Goal: Task Accomplishment & Management: Manage account settings

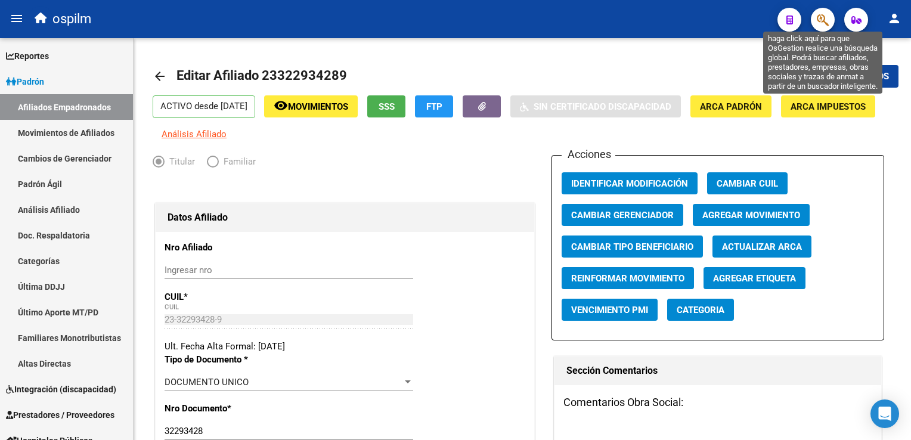
click at [821, 20] on icon "button" at bounding box center [823, 20] width 12 height 14
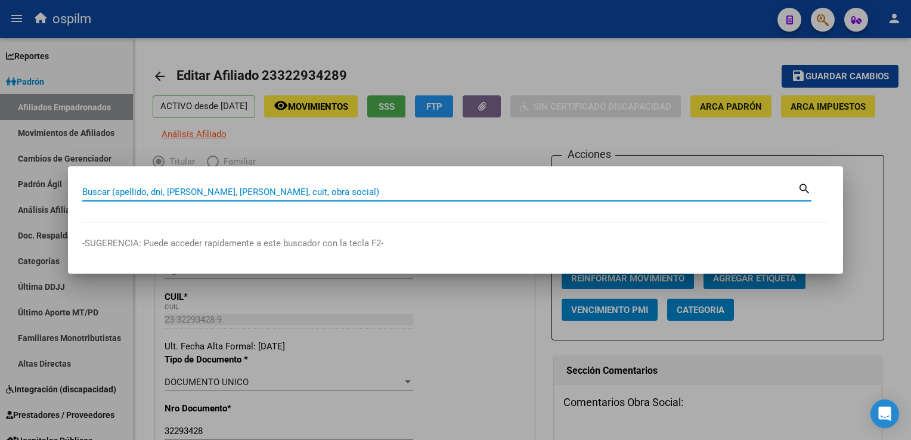
paste input "20950069725"
type input "20950069725"
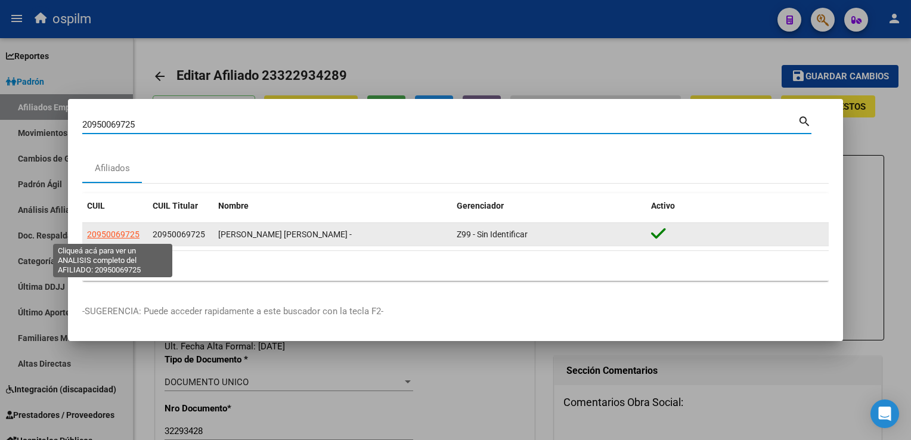
click at [117, 233] on span "20950069725" at bounding box center [113, 235] width 52 height 10
type textarea "20950069725"
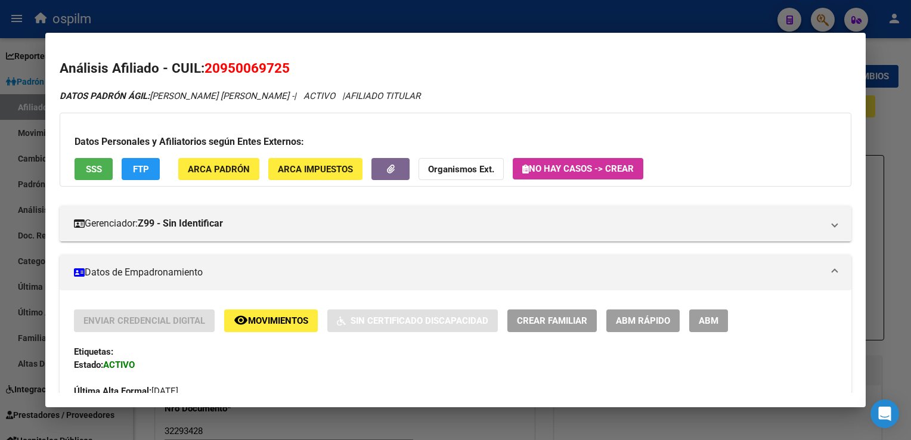
click at [710, 321] on span "ABM" at bounding box center [709, 321] width 20 height 11
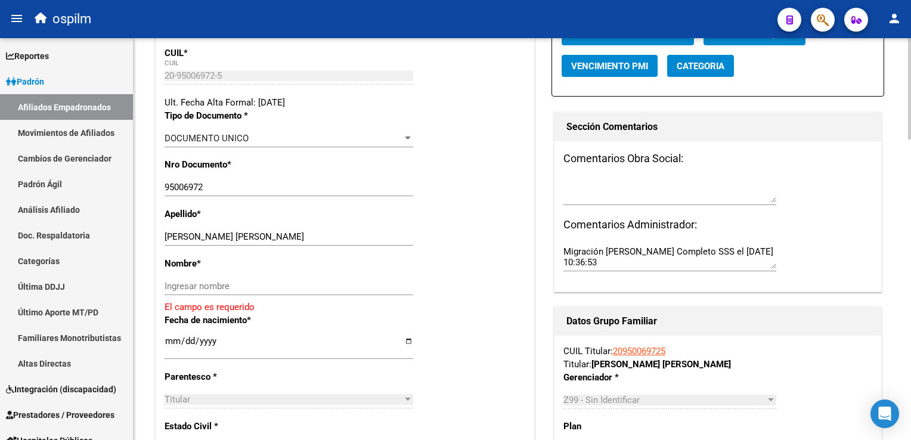
scroll to position [276, 0]
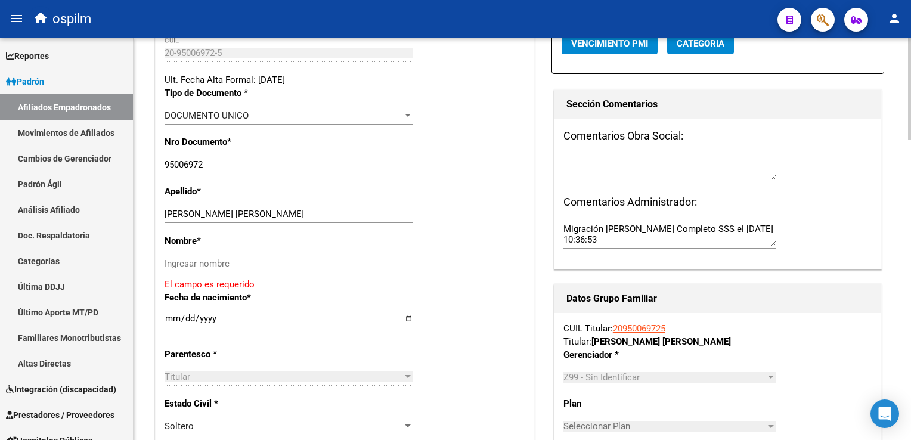
click at [911, 158] on html "menu ospilm person Firma Express Reportes Ingresos Devengados Análisis Históric…" at bounding box center [455, 220] width 911 height 440
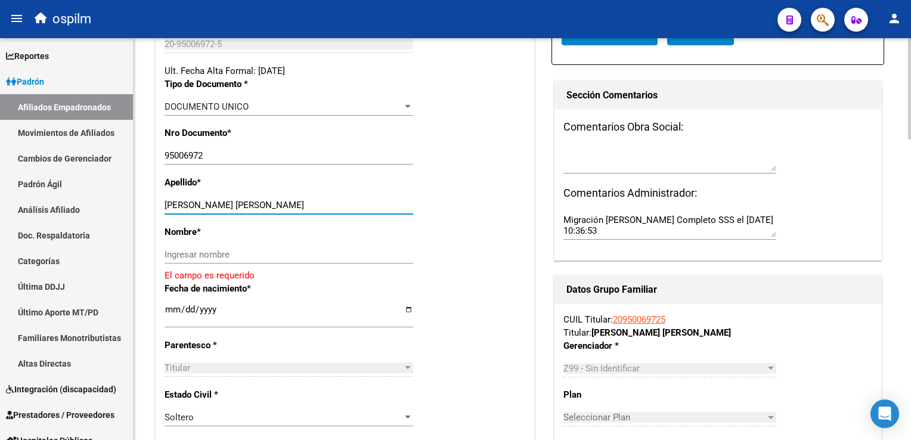
drag, startPoint x: 201, startPoint y: 212, endPoint x: 290, endPoint y: 214, distance: 89.5
click at [290, 211] on input "[PERSON_NAME]" at bounding box center [289, 205] width 249 height 11
type input "ARAUJO"
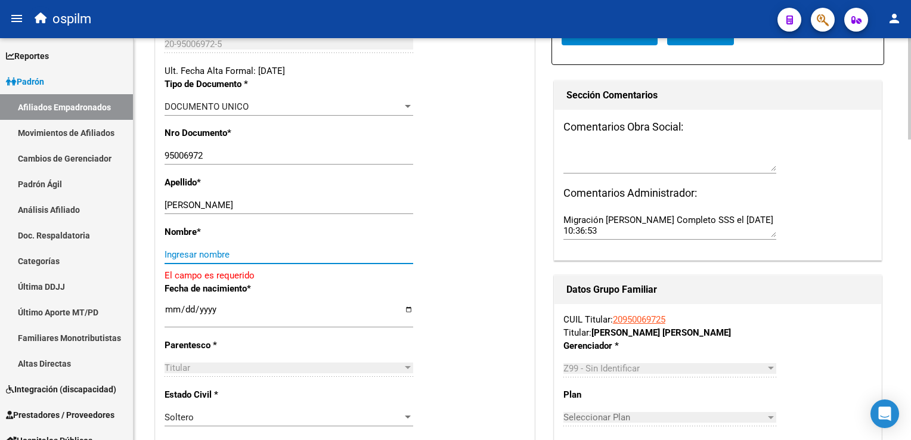
click at [179, 260] on input "Ingresar nombre" at bounding box center [289, 254] width 249 height 11
paste input "ROMERO MILCIADES"
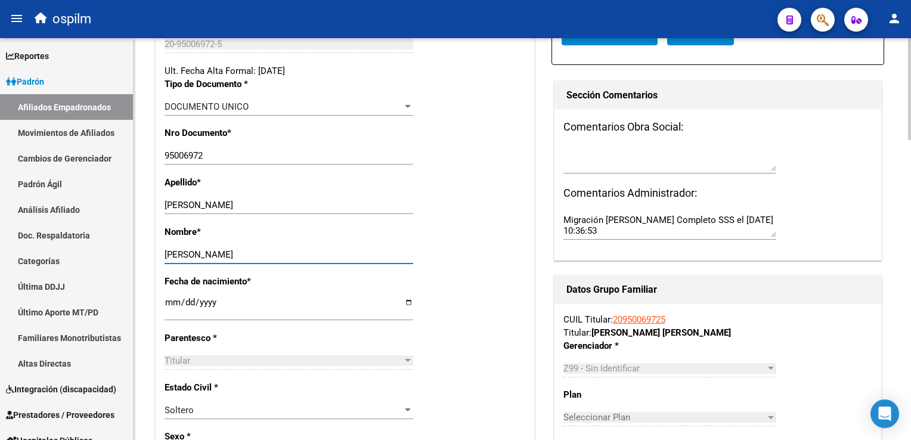
scroll to position [0, 0]
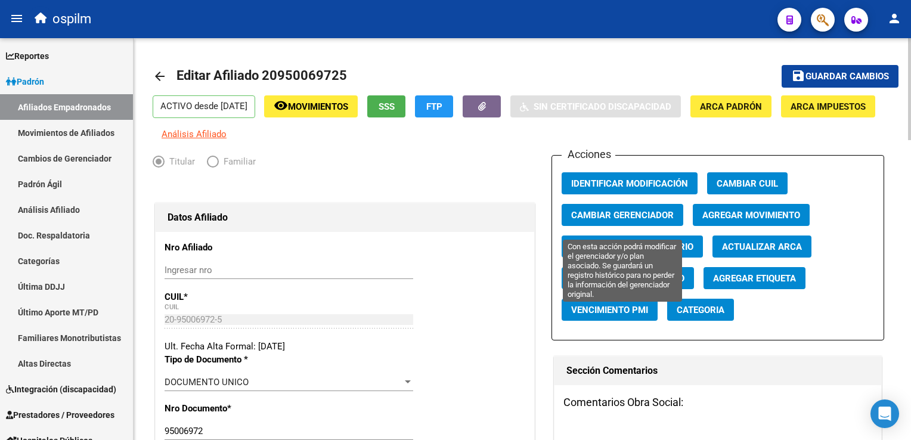
type input "ROMERO MILCIADES"
click at [588, 221] on span "Cambiar Gerenciador" at bounding box center [622, 215] width 103 height 11
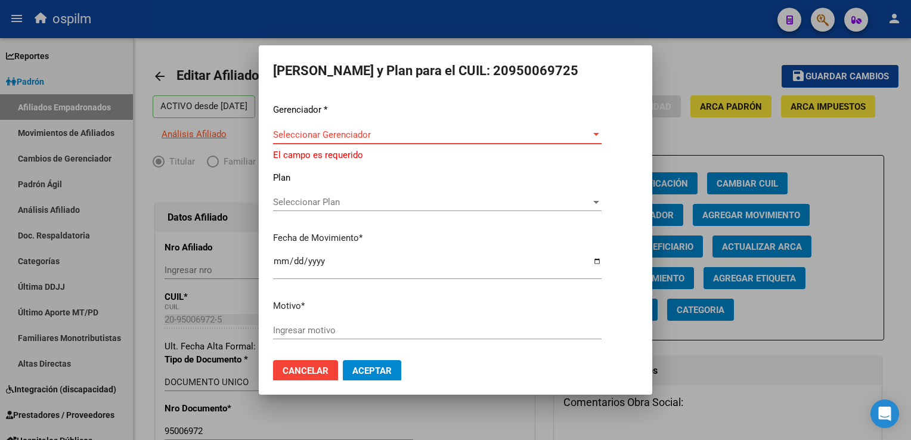
click at [323, 136] on span "Seleccionar Gerenciador" at bounding box center [432, 134] width 318 height 11
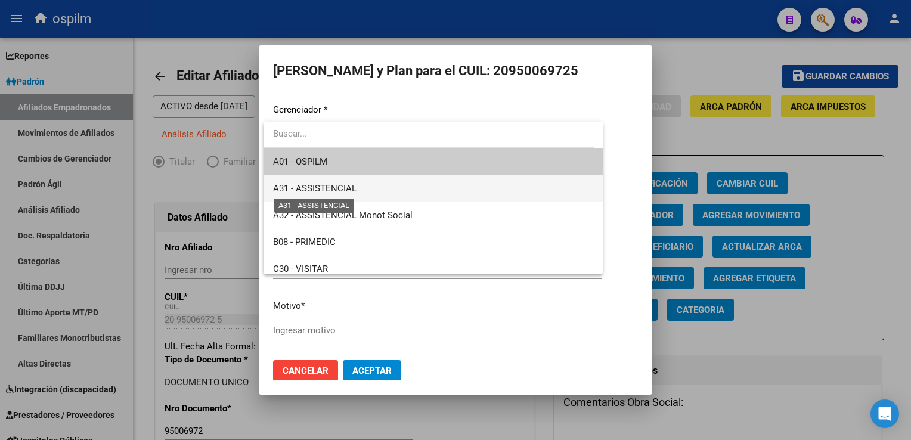
click at [324, 193] on span "A31 - ASSISTENCIAL" at bounding box center [315, 188] width 84 height 11
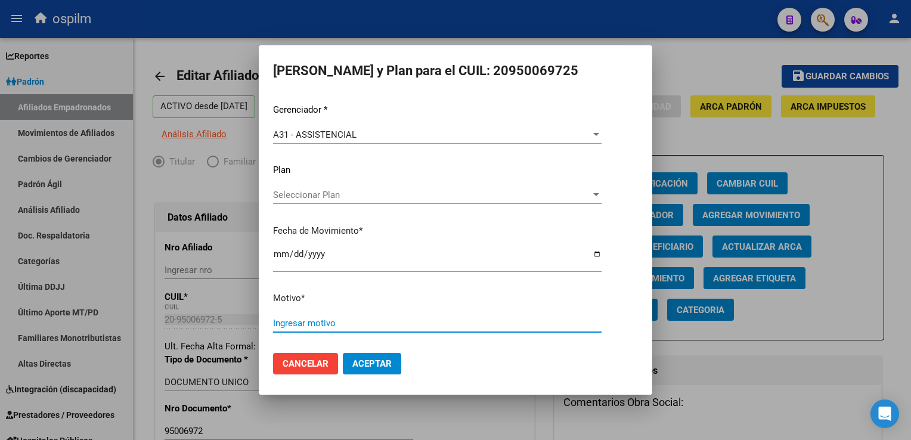
click at [287, 320] on input "Ingresar motivo" at bounding box center [437, 323] width 329 height 11
type input "r"
type input "Retroactivo"
click at [370, 366] on span "Aceptar" at bounding box center [372, 363] width 39 height 11
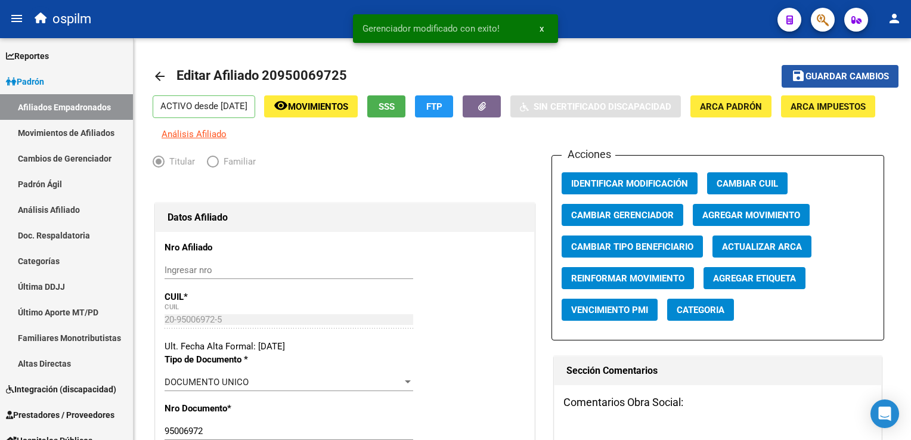
drag, startPoint x: 842, startPoint y: 74, endPoint x: 785, endPoint y: 4, distance: 90.7
click at [842, 72] on span "Guardar cambios" at bounding box center [848, 77] width 84 height 11
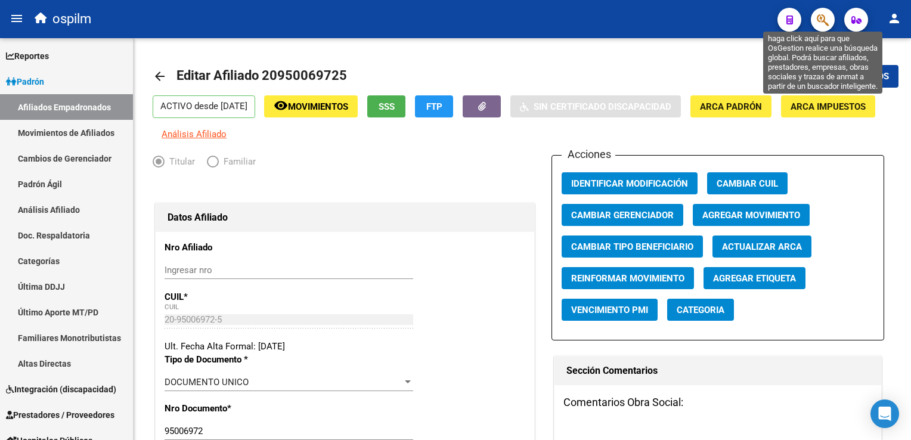
click at [823, 18] on icon "button" at bounding box center [823, 20] width 12 height 14
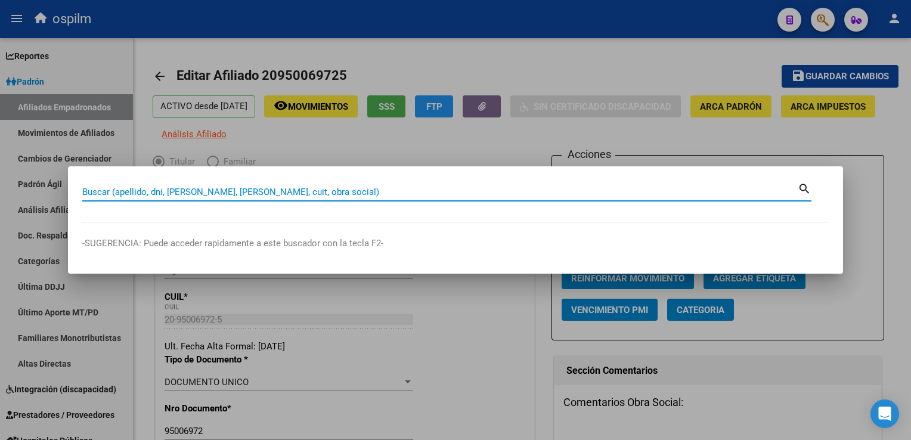
paste input "20946625125"
type input "20946625125"
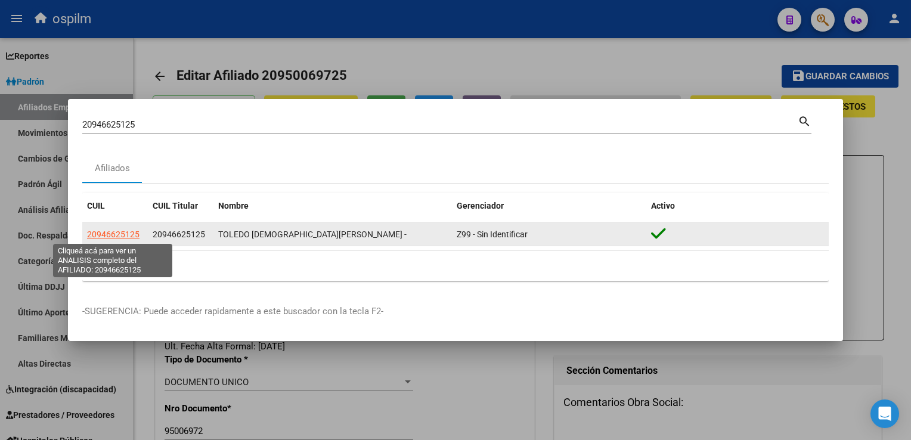
click at [101, 230] on span "20946625125" at bounding box center [113, 235] width 52 height 10
type textarea "20946625125"
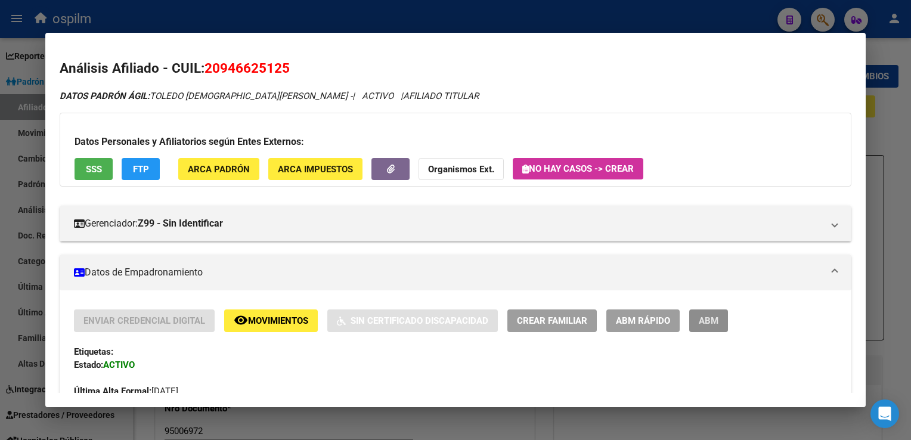
click at [715, 319] on span "ABM" at bounding box center [709, 321] width 20 height 11
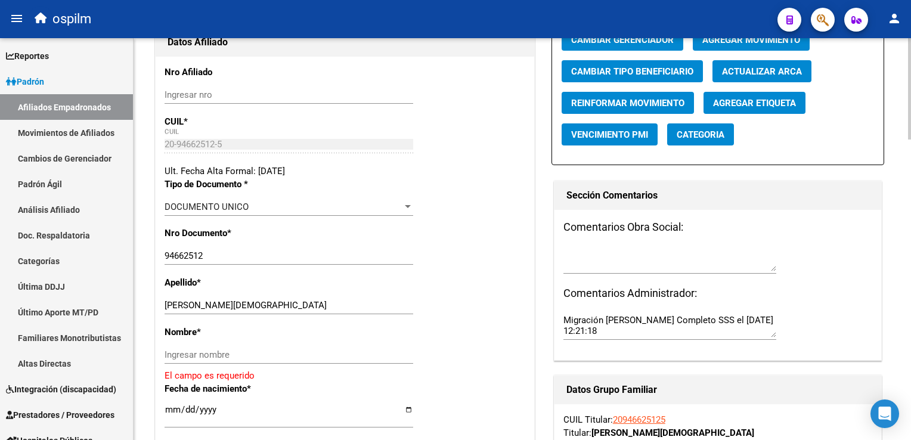
scroll to position [266, 0]
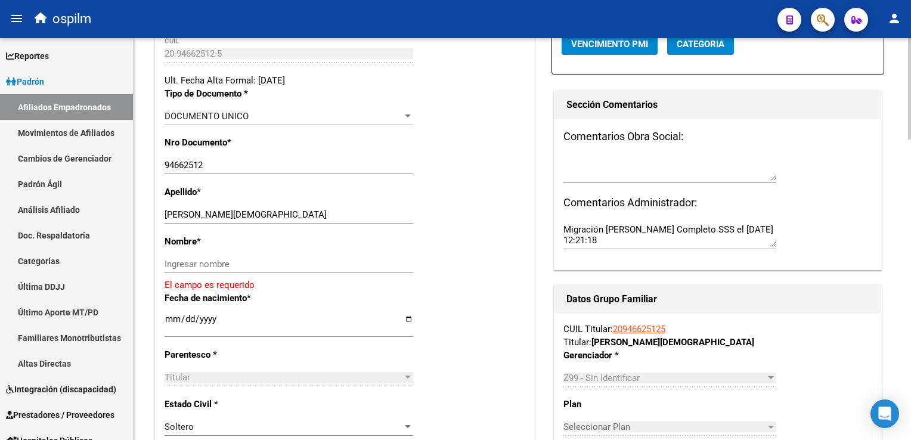
click at [911, 182] on div at bounding box center [909, 156] width 3 height 101
drag, startPoint x: 233, startPoint y: 221, endPoint x: 275, endPoint y: 218, distance: 41.8
click at [275, 218] on input "[PERSON_NAME][DEMOGRAPHIC_DATA]" at bounding box center [289, 214] width 249 height 11
type input "TOLEDO BRITEZ"
click at [174, 268] on input "Ingresar nombre" at bounding box center [289, 264] width 249 height 11
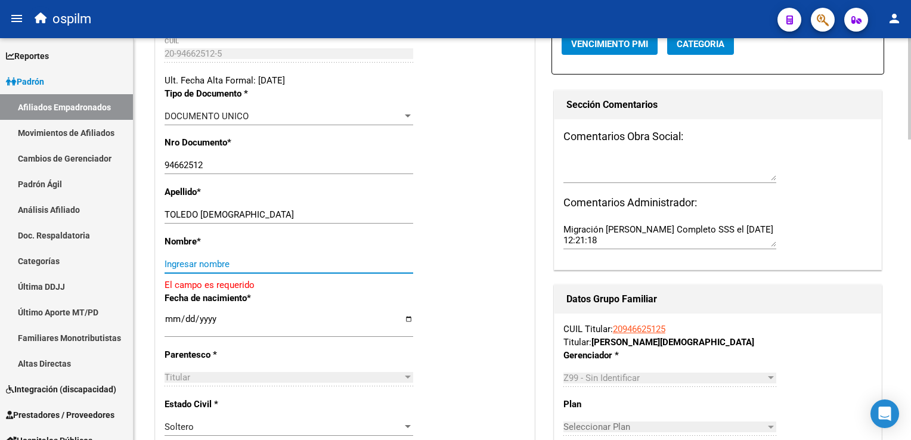
paste input "ANTONIO"
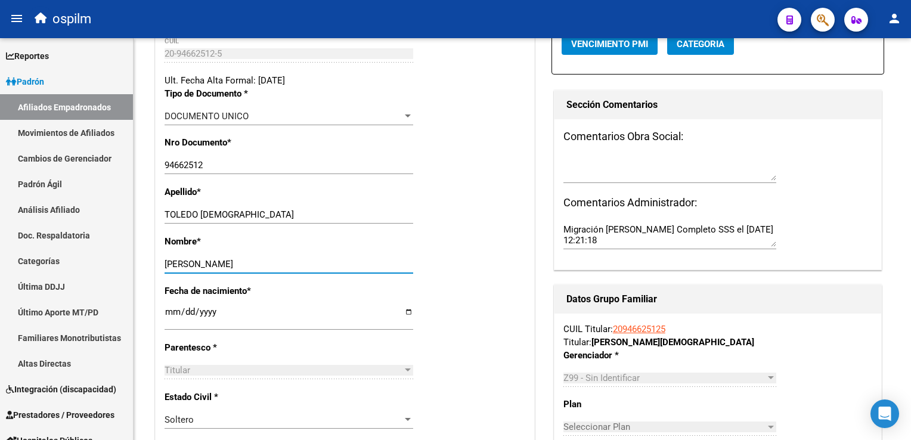
type input "ANTONIO"
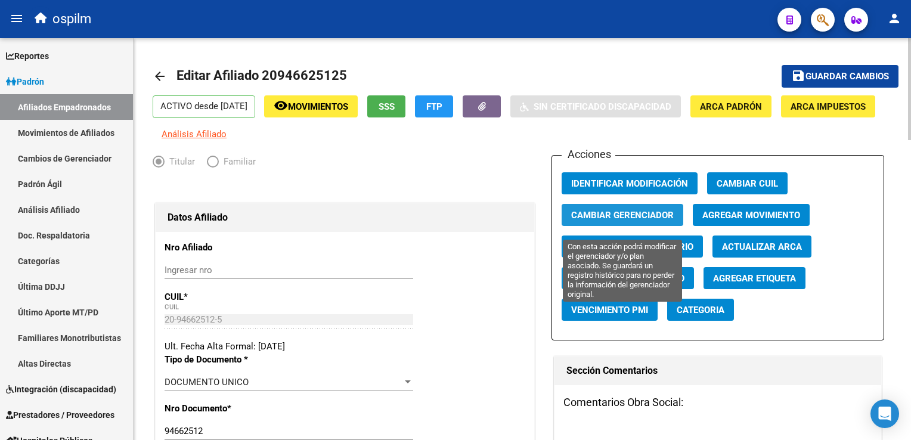
click at [575, 221] on span "Cambiar Gerenciador" at bounding box center [622, 215] width 103 height 11
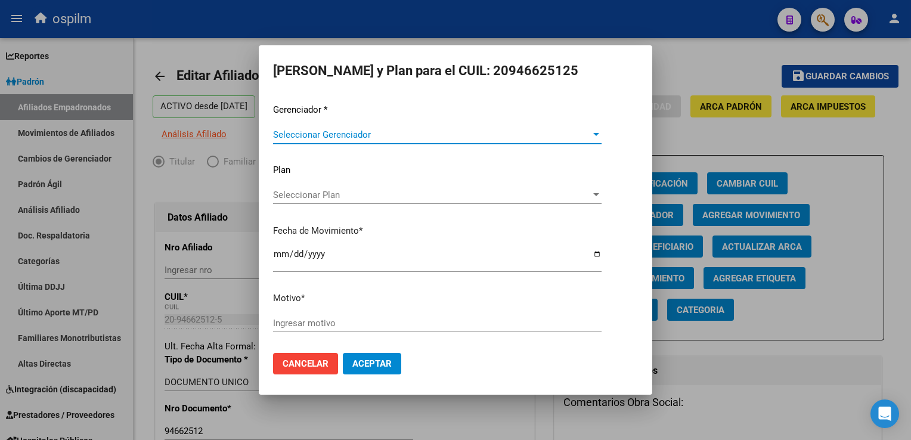
click at [305, 133] on span "Seleccionar Gerenciador" at bounding box center [432, 134] width 318 height 11
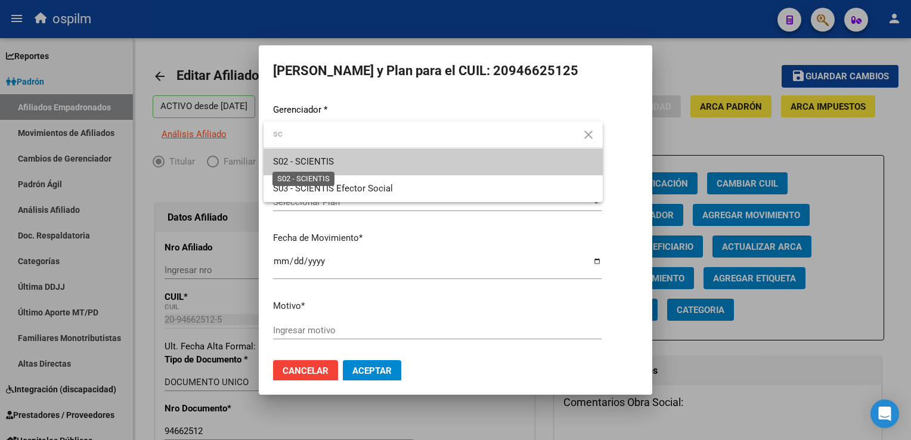
type input "sc"
click at [298, 154] on span "S02 - SCIENTIS" at bounding box center [433, 162] width 320 height 27
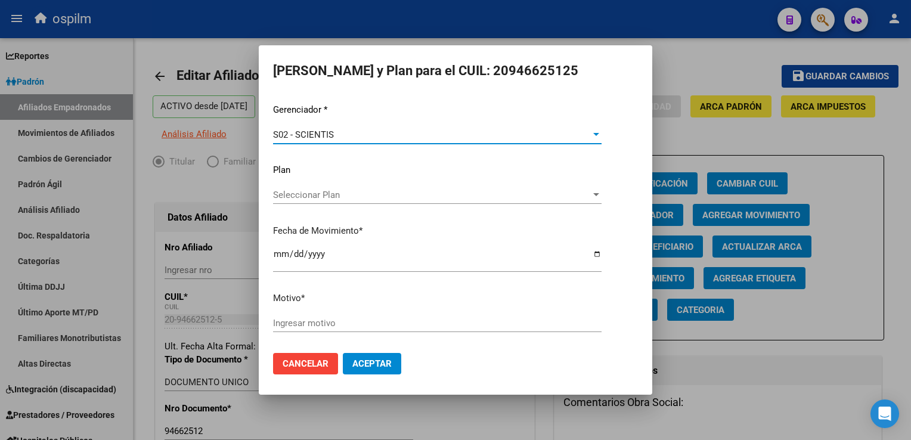
click at [287, 325] on input "Ingresar motivo" at bounding box center [437, 323] width 329 height 11
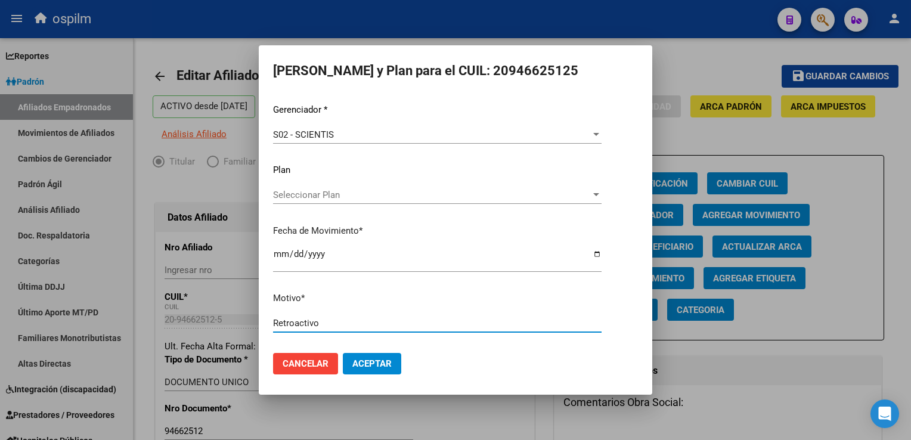
type input "Retroactivo"
click at [366, 364] on span "Aceptar" at bounding box center [372, 363] width 39 height 11
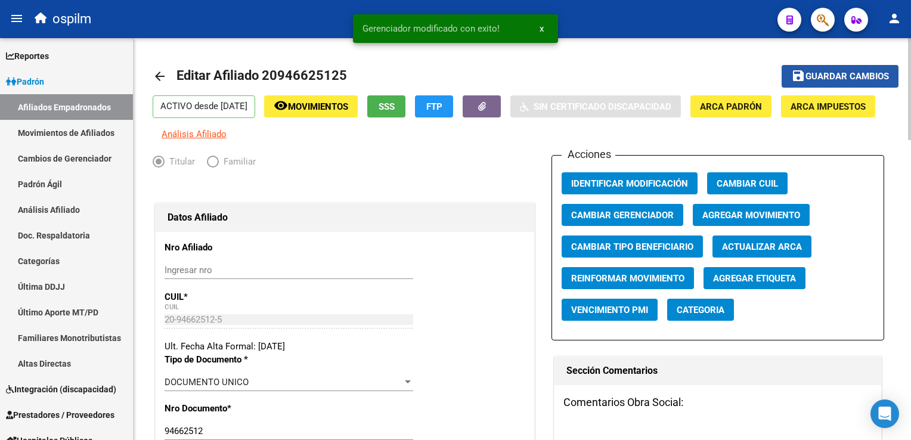
click at [826, 75] on span "Guardar cambios" at bounding box center [848, 77] width 84 height 11
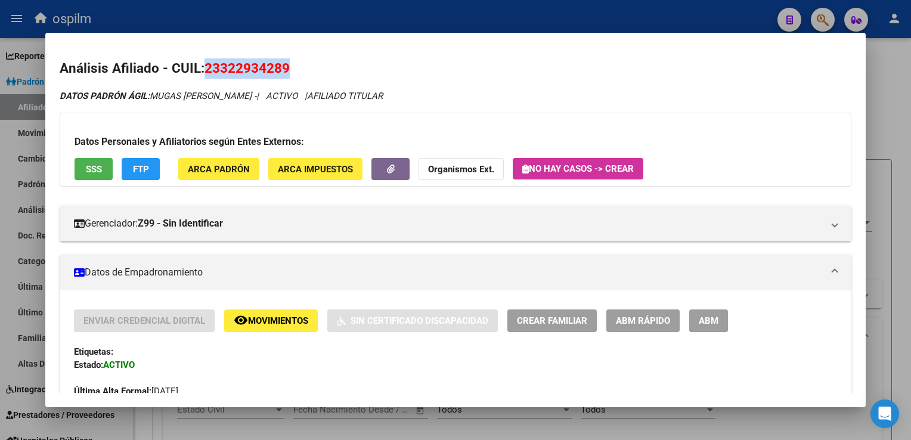
scroll to position [971, 0]
click at [904, 135] on div at bounding box center [455, 220] width 911 height 440
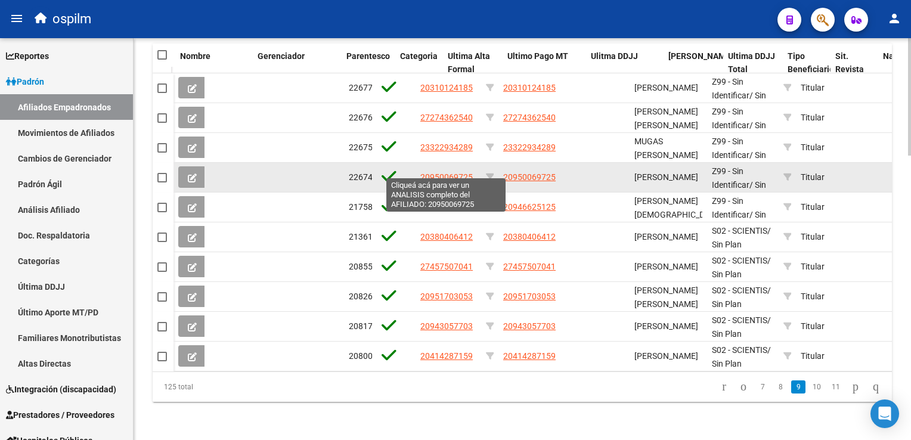
click at [451, 172] on span "20950069725" at bounding box center [447, 177] width 52 height 10
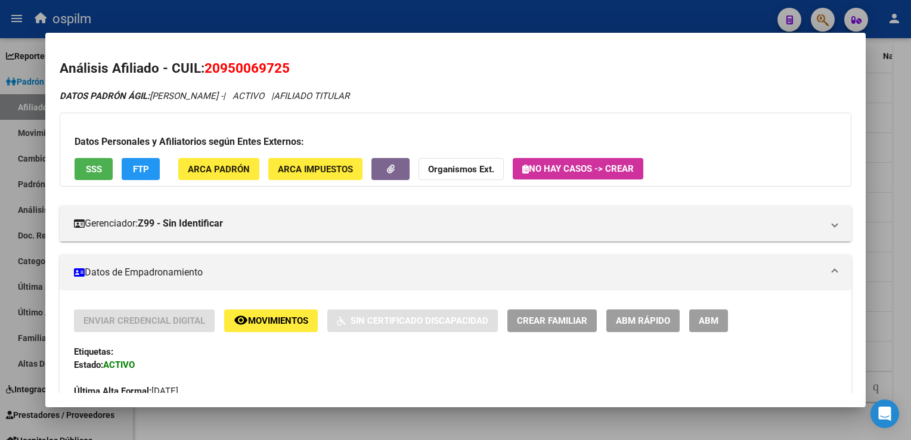
drag, startPoint x: 289, startPoint y: 66, endPoint x: 206, endPoint y: 65, distance: 82.9
click at [206, 65] on span "20950069725" at bounding box center [247, 68] width 85 height 16
copy span "20950069725"
click at [898, 137] on div at bounding box center [455, 220] width 911 height 440
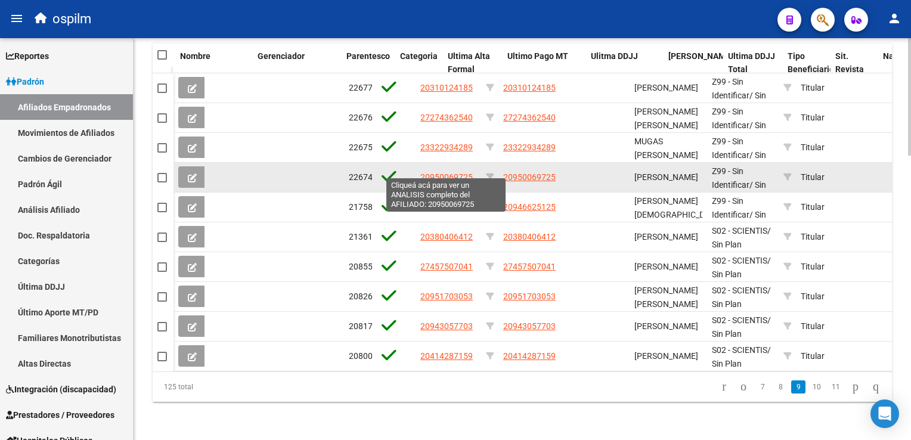
click at [458, 172] on span "20950069725" at bounding box center [447, 177] width 52 height 10
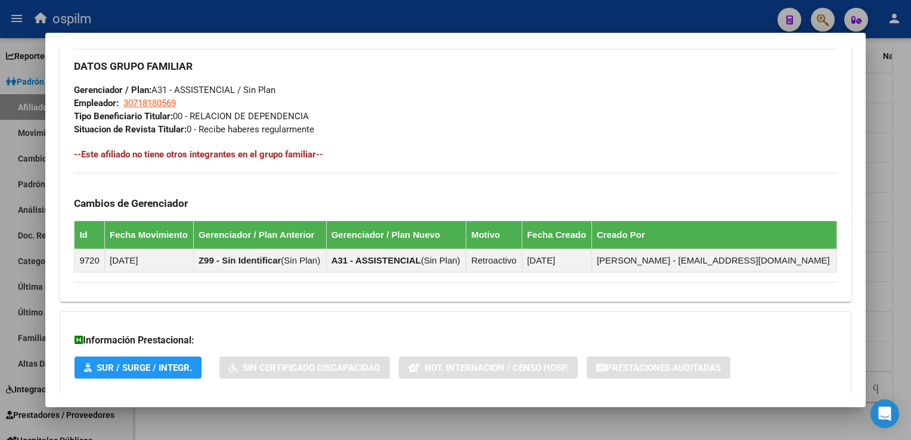
scroll to position [0, 0]
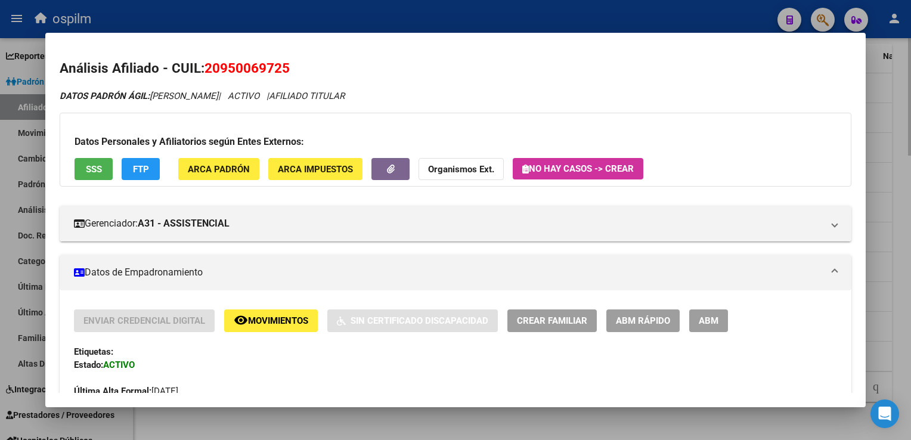
click at [900, 140] on div at bounding box center [455, 220] width 911 height 440
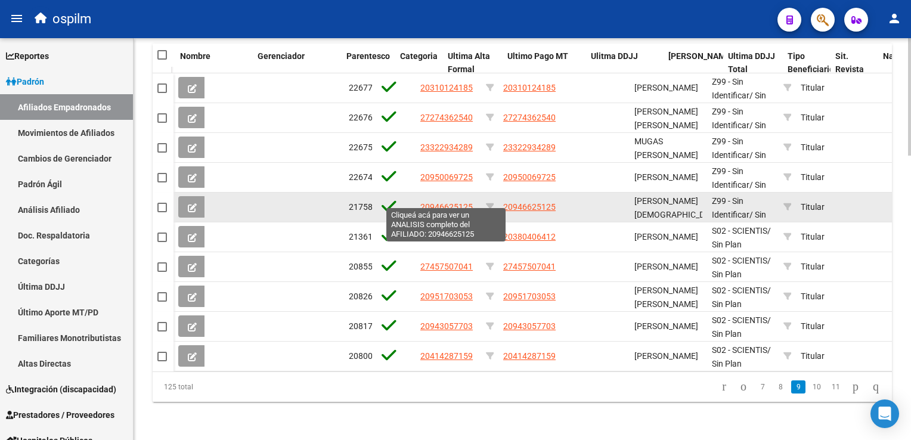
click at [449, 202] on span "20946625125" at bounding box center [447, 207] width 52 height 10
type textarea "20946625125"
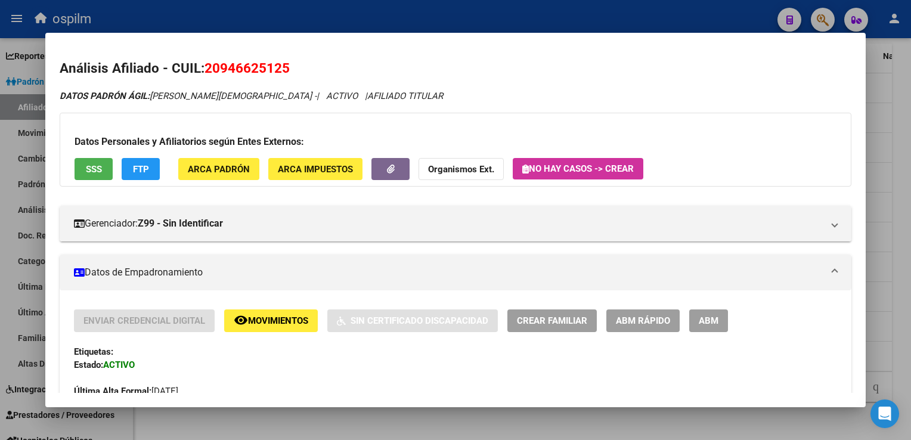
drag, startPoint x: 293, startPoint y: 66, endPoint x: 209, endPoint y: 62, distance: 84.2
click at [209, 62] on h2 "Análisis Afiliado - CUIL: 20946625125" at bounding box center [456, 68] width 792 height 20
copy span "20946625125"
click at [897, 182] on div at bounding box center [455, 220] width 911 height 440
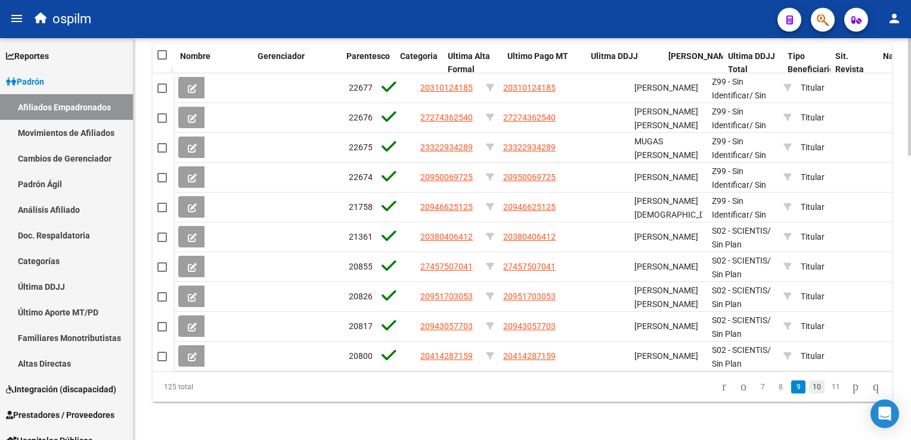
click at [809, 384] on link "10" at bounding box center [817, 387] width 16 height 13
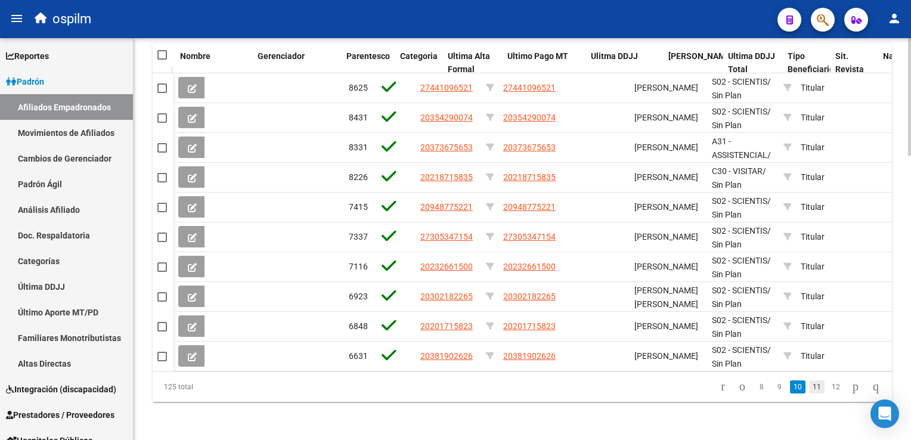
click at [809, 385] on link "11" at bounding box center [817, 387] width 16 height 13
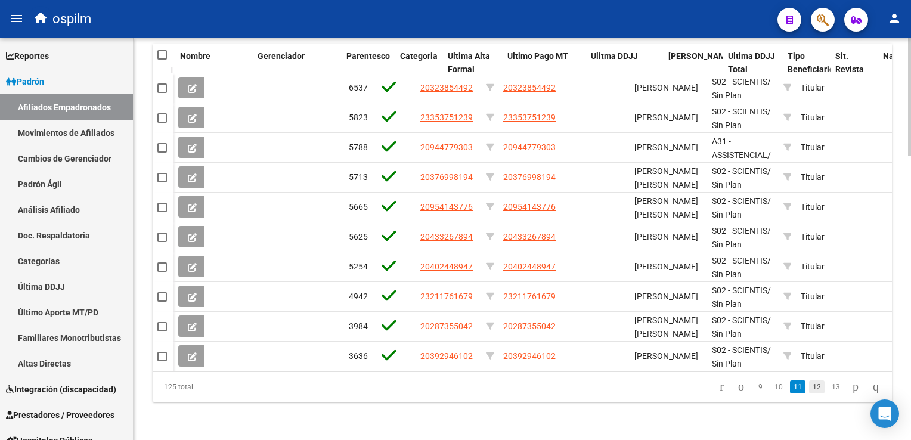
click at [809, 388] on link "12" at bounding box center [817, 387] width 16 height 13
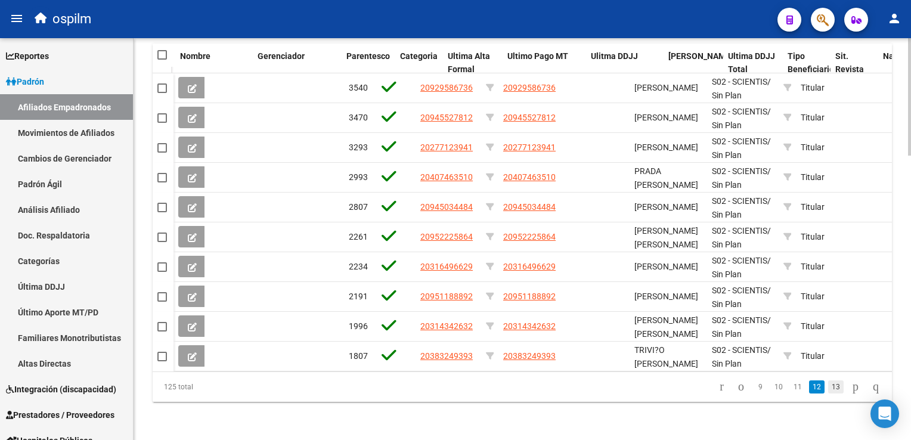
click at [829, 387] on link "13" at bounding box center [837, 387] width 16 height 13
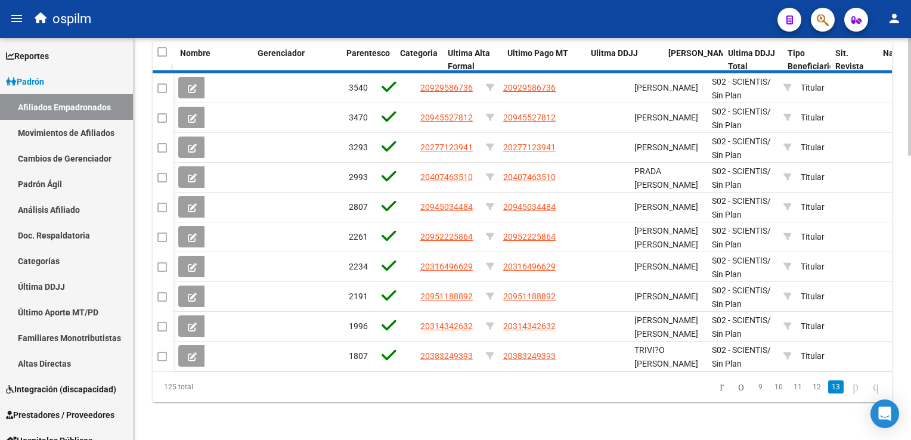
scroll to position [821, 0]
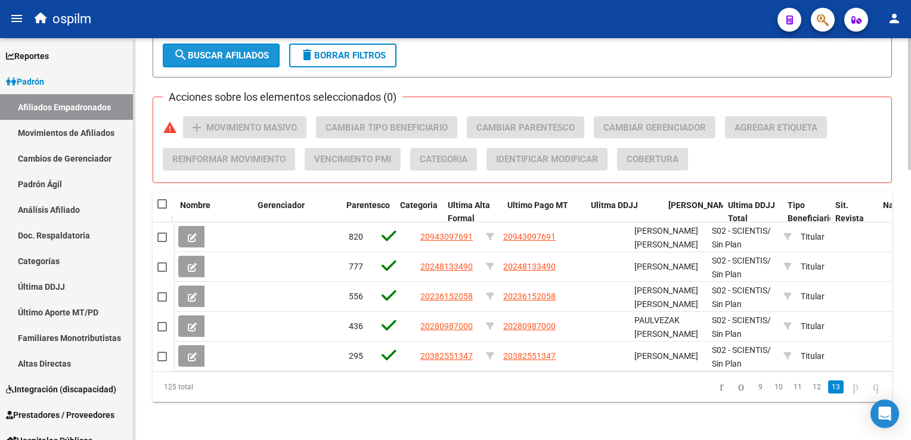
click at [229, 50] on span "search Buscar Afiliados" at bounding box center [221, 55] width 95 height 11
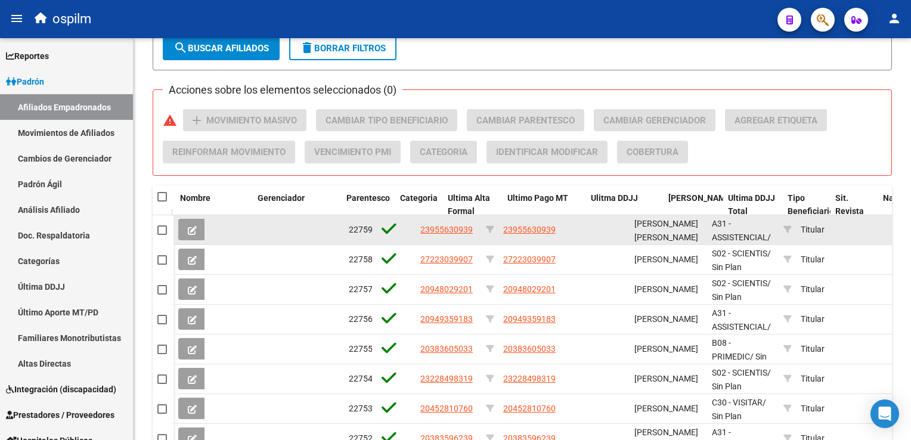
scroll to position [971, 0]
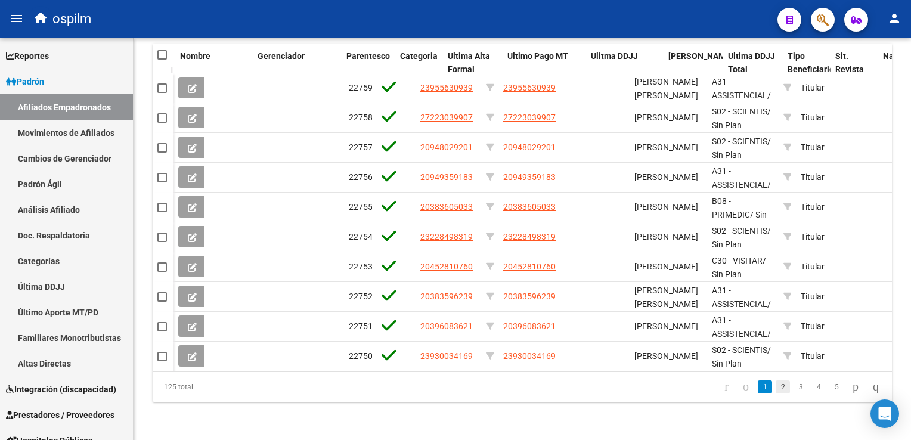
click at [776, 384] on link "2" at bounding box center [783, 387] width 14 height 13
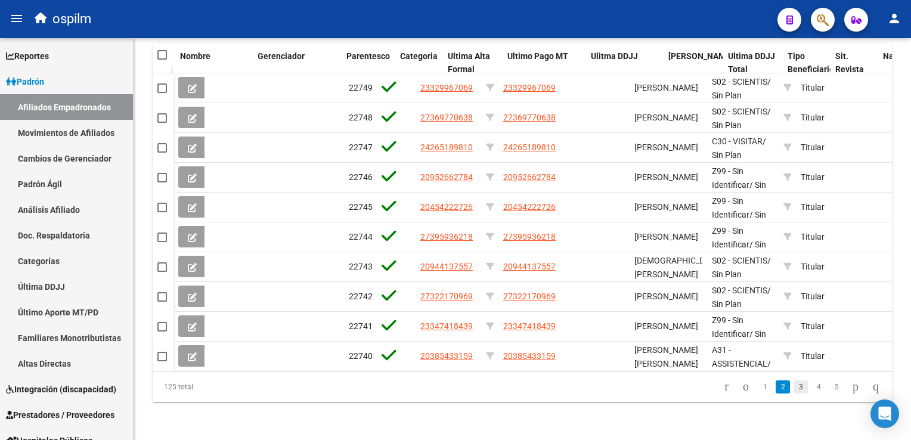
click at [794, 387] on link "3" at bounding box center [801, 387] width 14 height 13
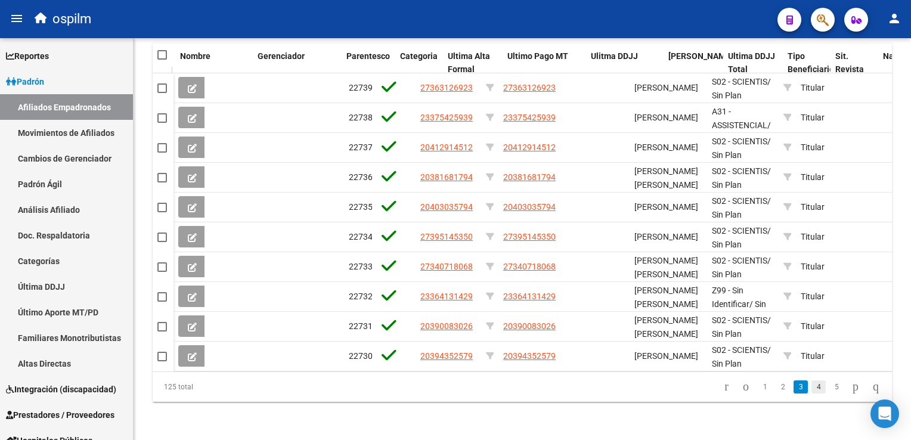
click at [812, 385] on link "4" at bounding box center [819, 387] width 14 height 13
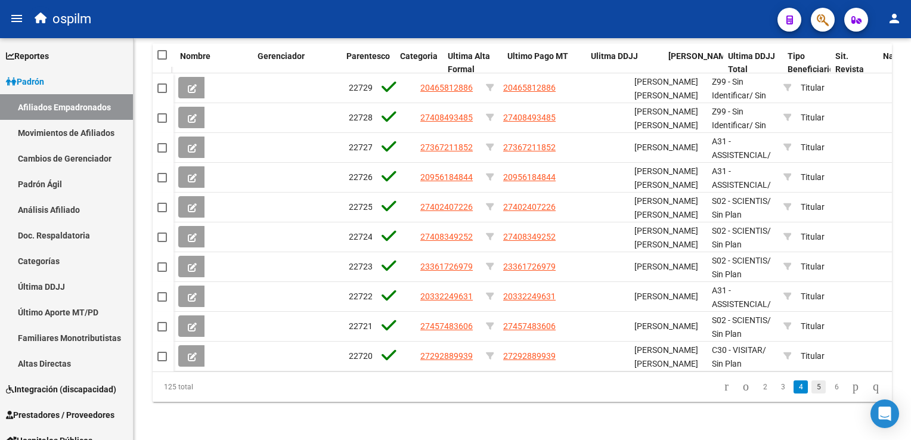
click at [812, 388] on link "5" at bounding box center [819, 387] width 14 height 13
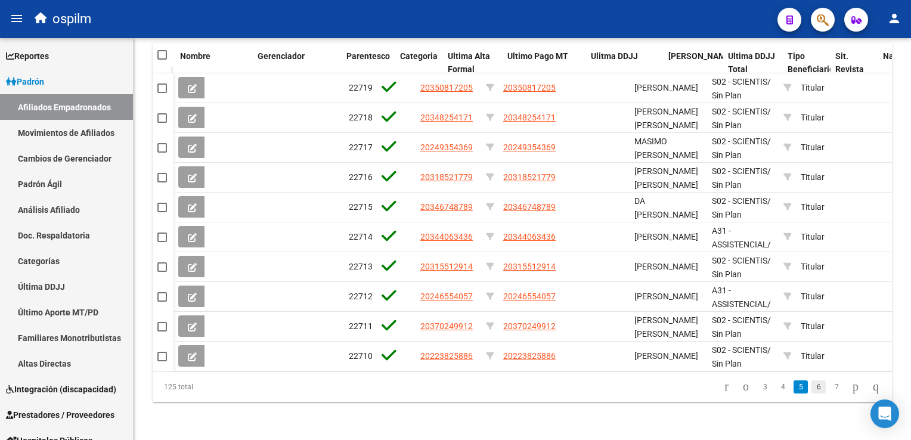
click at [812, 387] on link "6" at bounding box center [819, 387] width 14 height 13
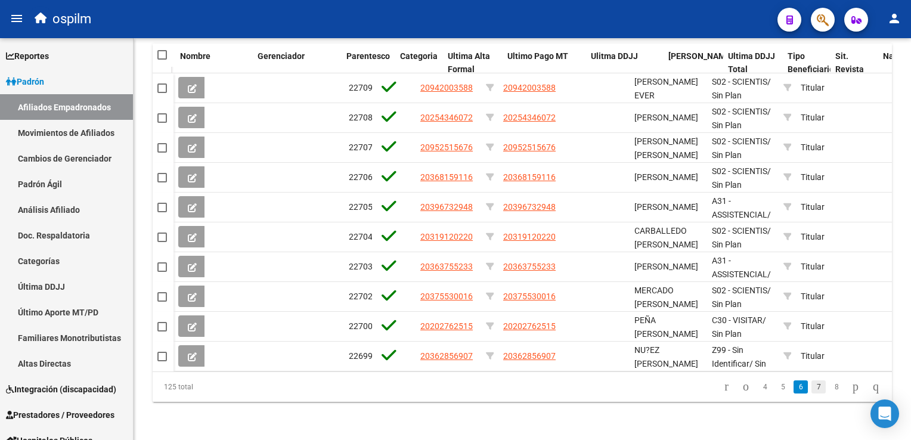
click at [812, 390] on link "7" at bounding box center [819, 387] width 14 height 13
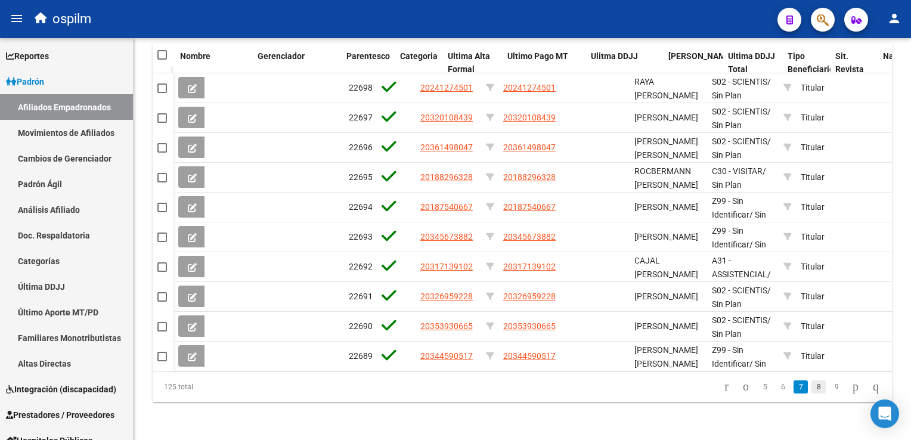
click at [813, 384] on link "8" at bounding box center [819, 387] width 14 height 13
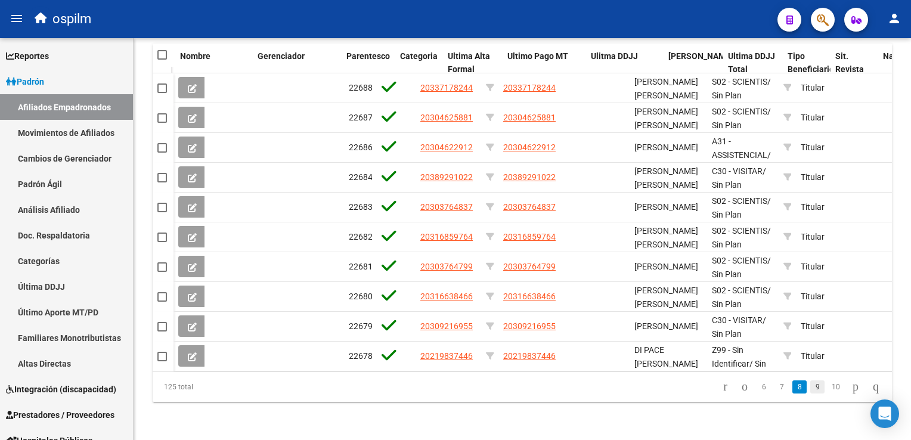
click at [811, 388] on link "9" at bounding box center [818, 387] width 14 height 13
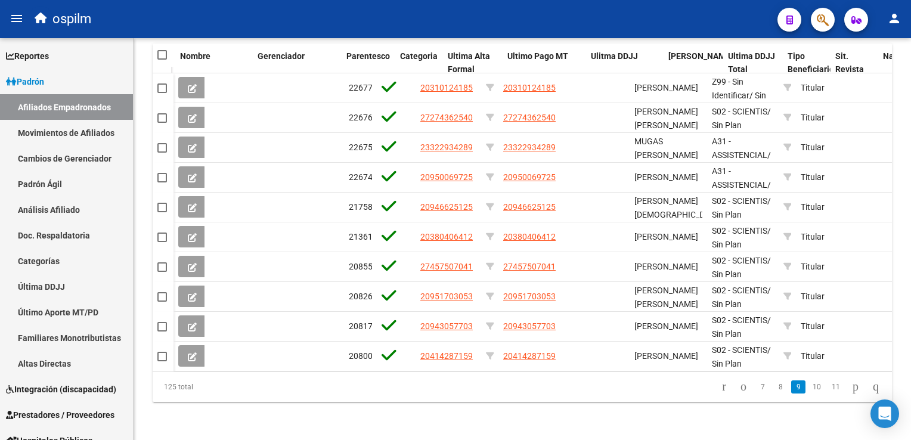
click at [809, 388] on link "10" at bounding box center [817, 387] width 16 height 13
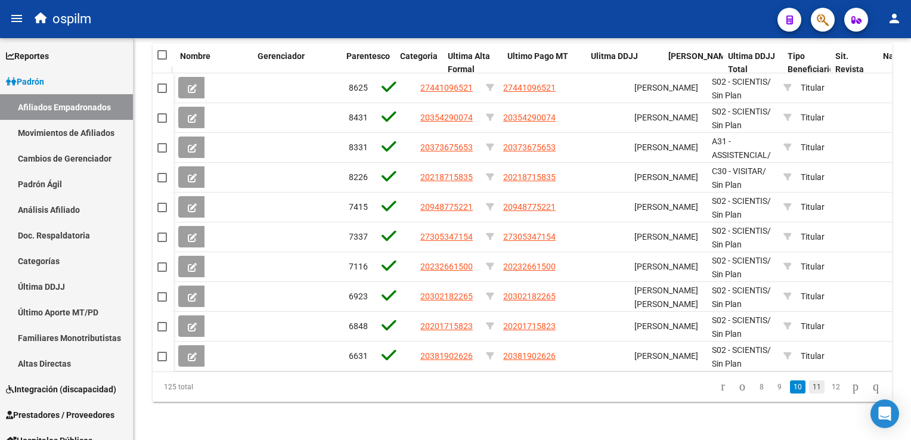
click at [811, 390] on link "11" at bounding box center [817, 387] width 16 height 13
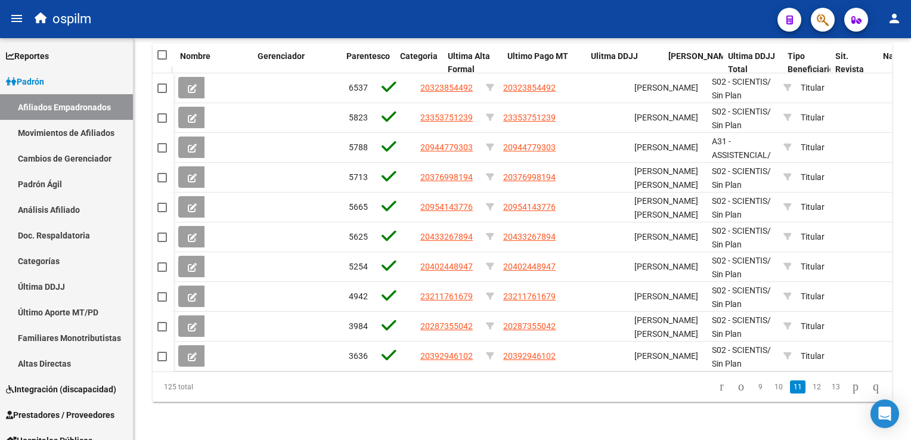
click at [811, 390] on link "12" at bounding box center [817, 387] width 16 height 13
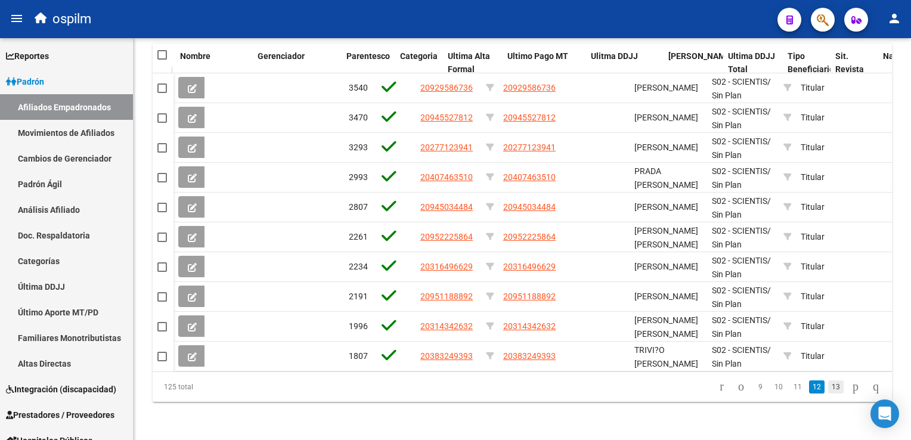
click at [829, 389] on link "13" at bounding box center [837, 387] width 16 height 13
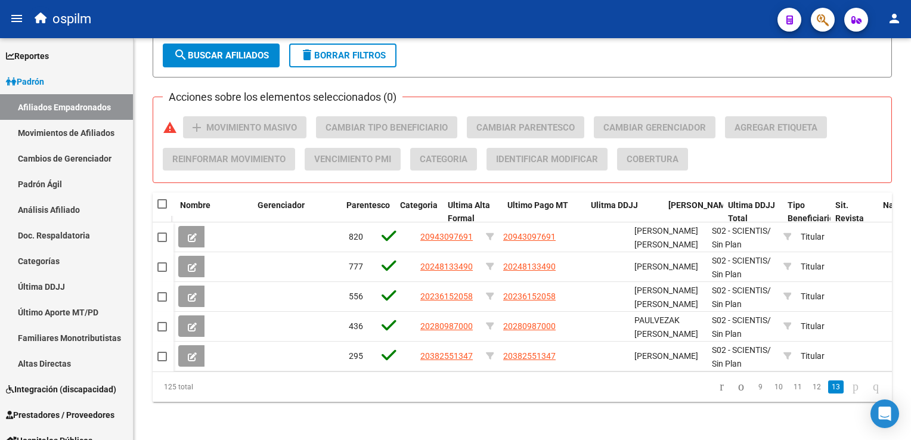
scroll to position [821, 0]
click at [737, 385] on icon "go to previous page" at bounding box center [742, 386] width 10 height 14
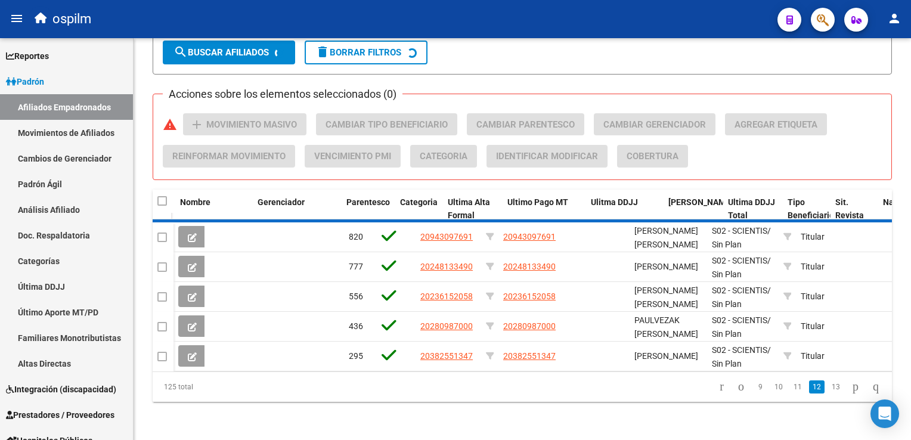
scroll to position [823, 0]
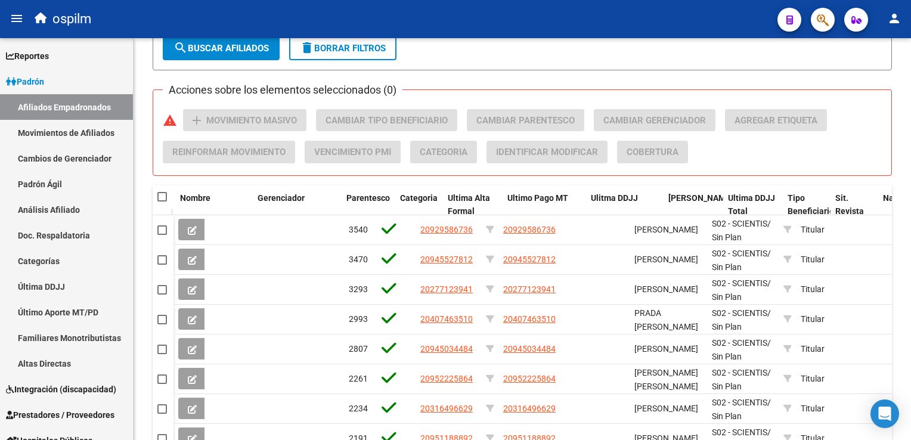
click at [724, 385] on span "/ Sin Plan" at bounding box center [741, 379] width 59 height 23
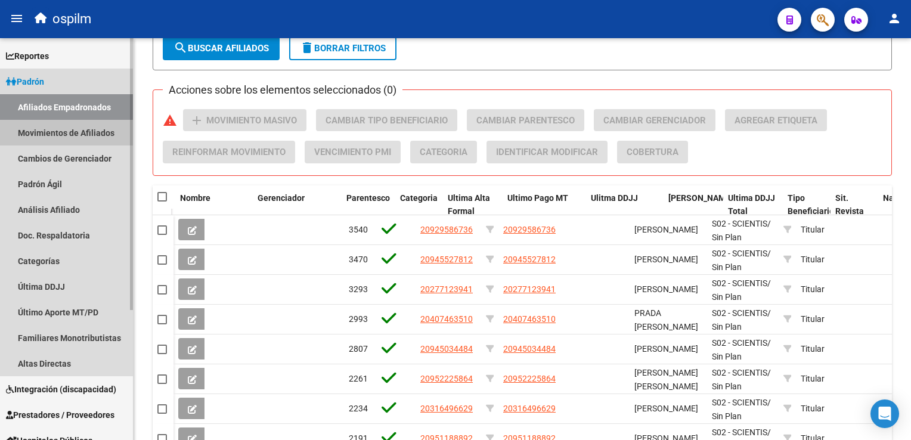
click at [68, 135] on link "Movimientos de Afiliados" at bounding box center [66, 133] width 133 height 26
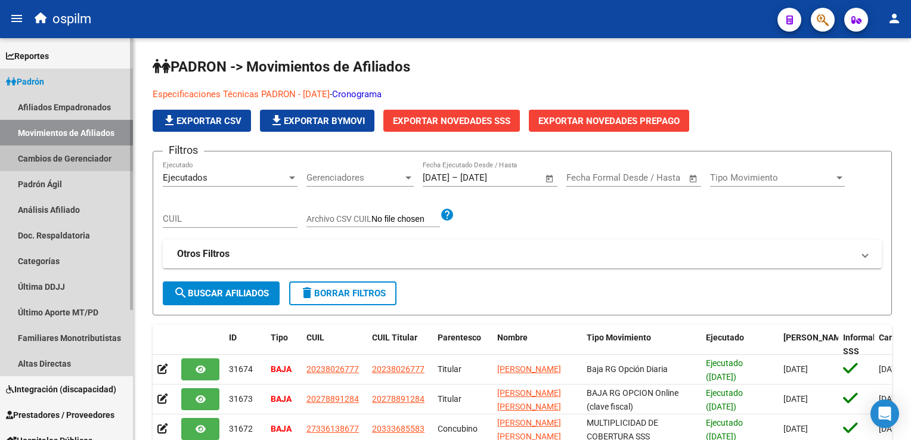
click at [49, 159] on link "Cambios de Gerenciador" at bounding box center [66, 159] width 133 height 26
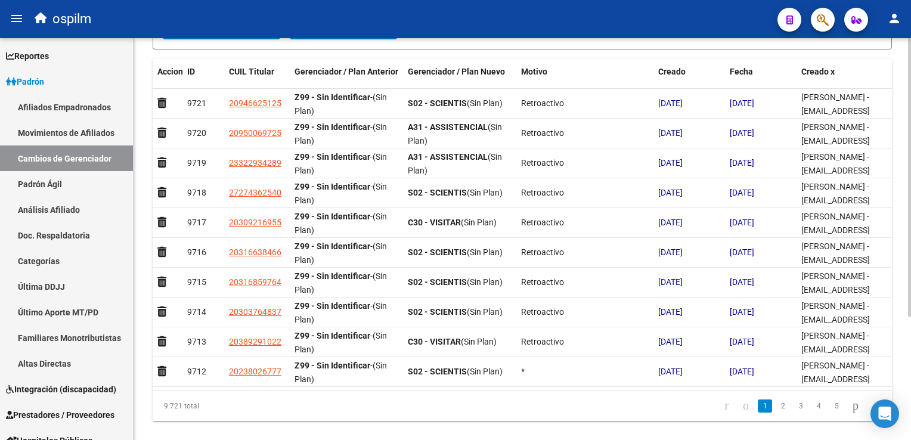
scroll to position [177, 0]
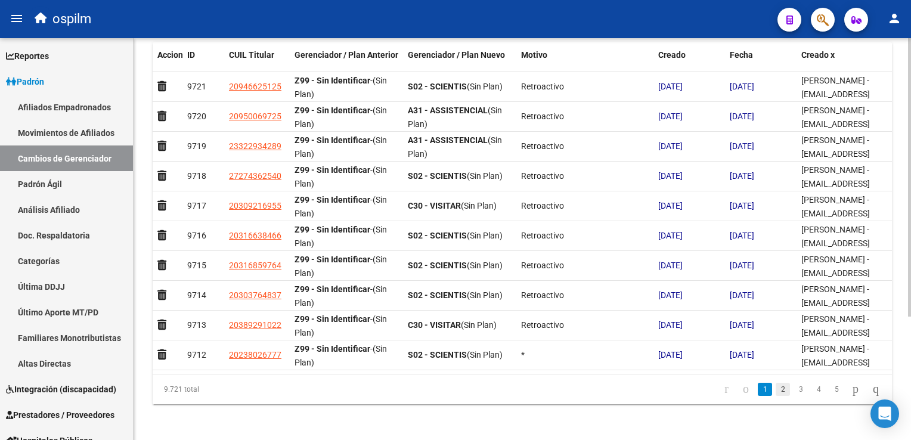
click at [776, 387] on link "2" at bounding box center [783, 389] width 14 height 13
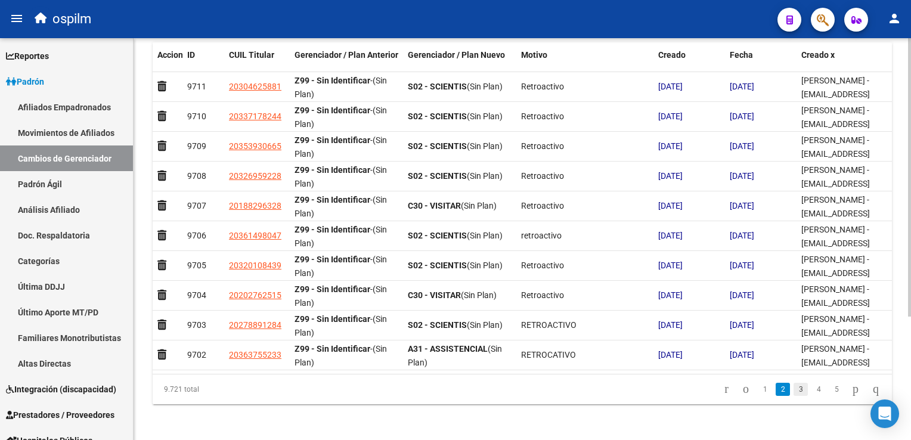
click at [794, 385] on link "3" at bounding box center [801, 389] width 14 height 13
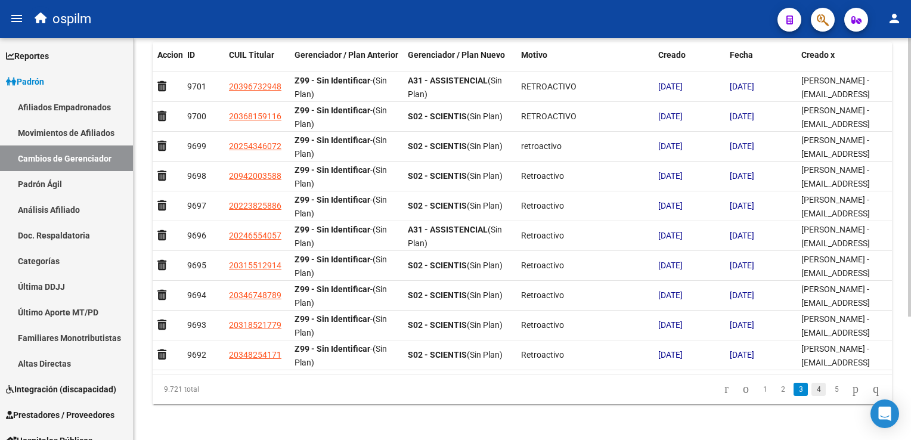
click at [812, 388] on link "4" at bounding box center [819, 389] width 14 height 13
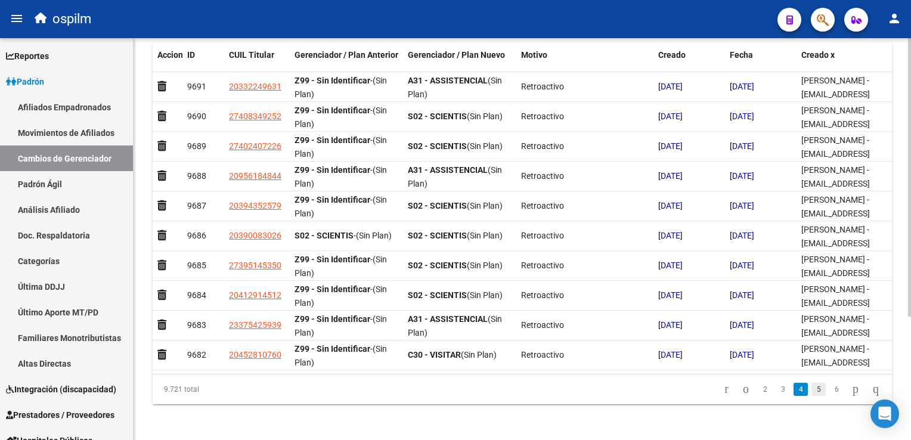
click at [812, 388] on link "5" at bounding box center [819, 389] width 14 height 13
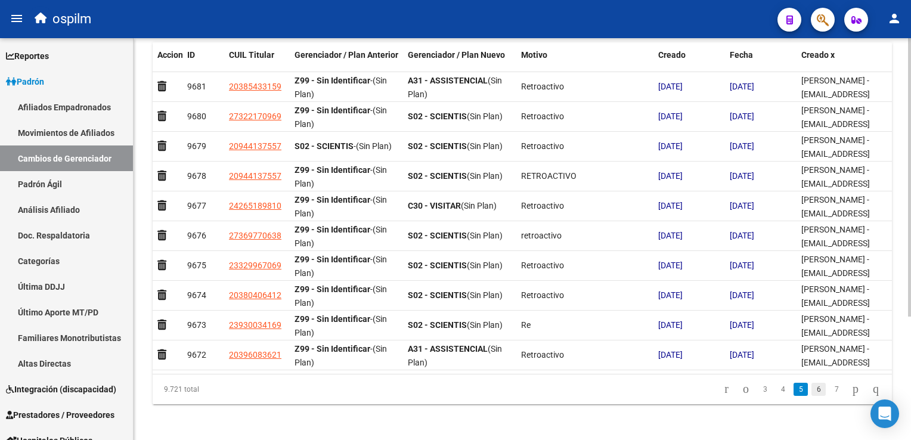
click at [813, 388] on link "6" at bounding box center [819, 389] width 14 height 13
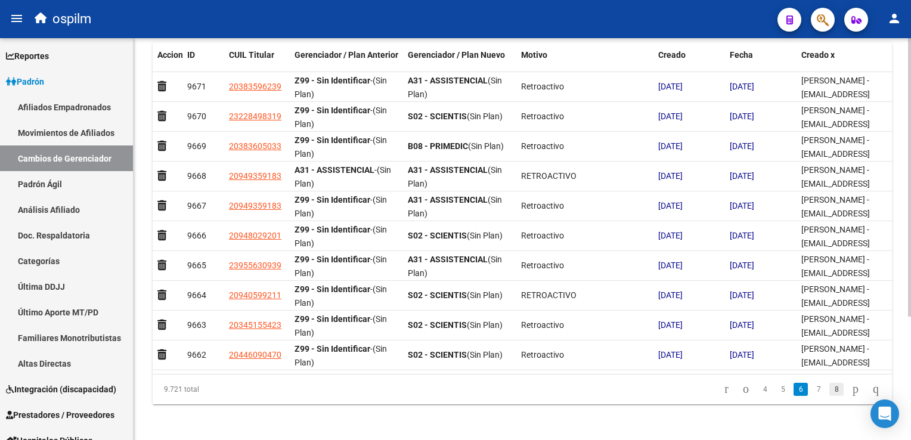
click at [830, 385] on link "8" at bounding box center [837, 389] width 14 height 13
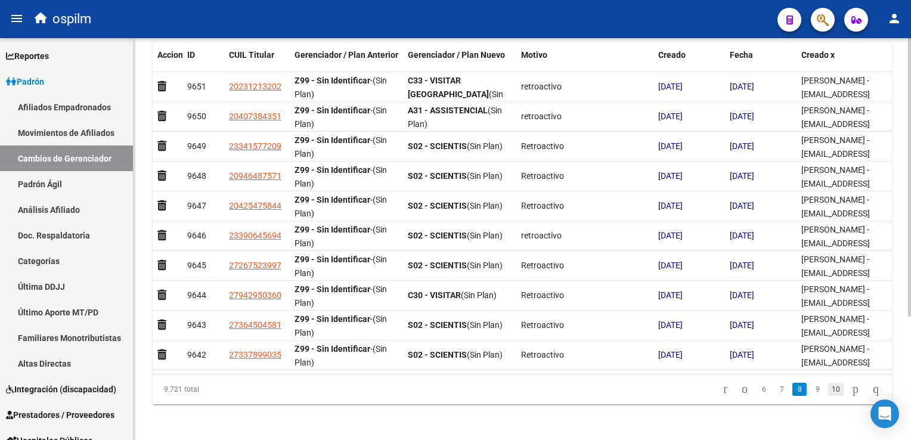
click at [829, 390] on link "10" at bounding box center [837, 389] width 16 height 13
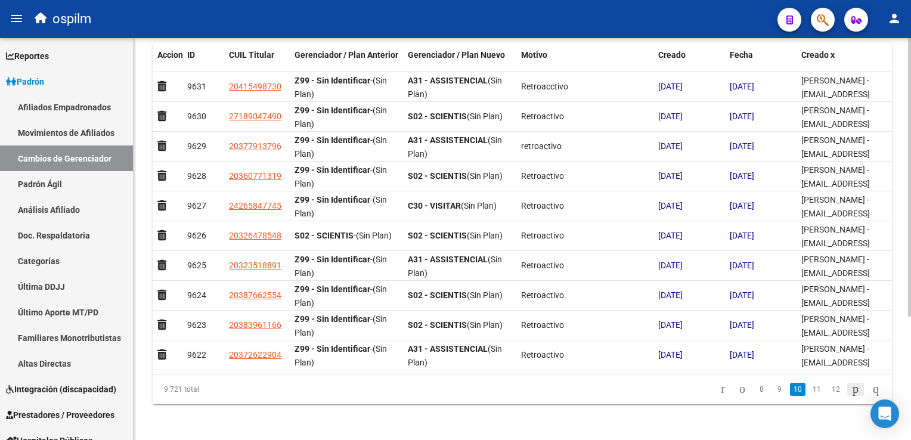
click at [851, 385] on icon "go to next page" at bounding box center [856, 389] width 10 height 14
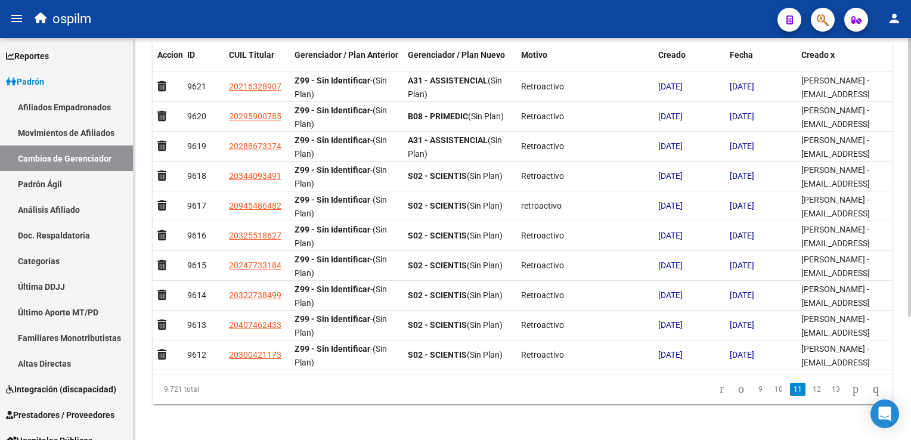
click at [851, 385] on icon "go to next page" at bounding box center [856, 389] width 10 height 14
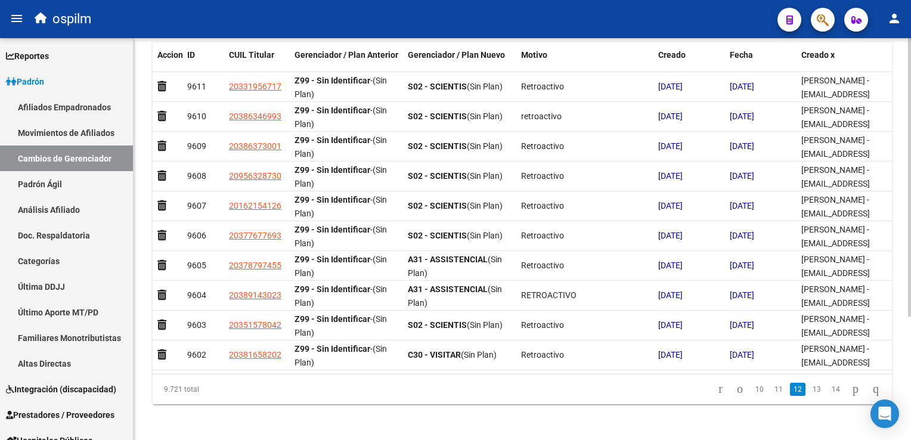
click at [809, 390] on link "13" at bounding box center [817, 389] width 16 height 13
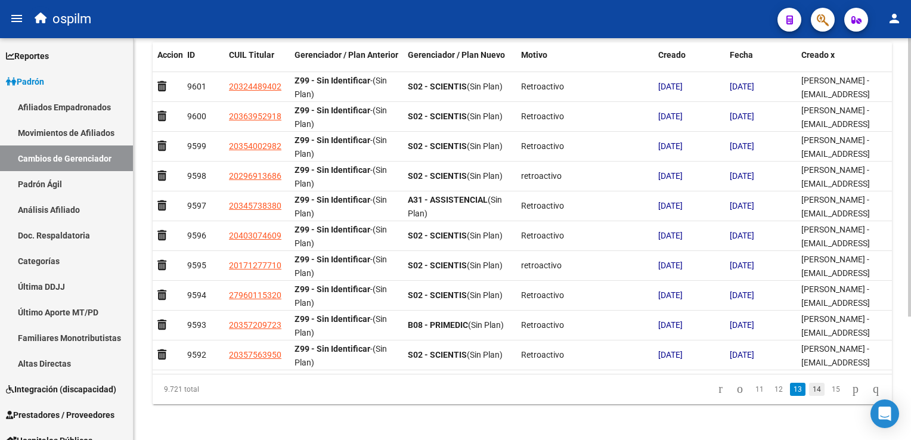
click at [809, 390] on link "14" at bounding box center [817, 389] width 16 height 13
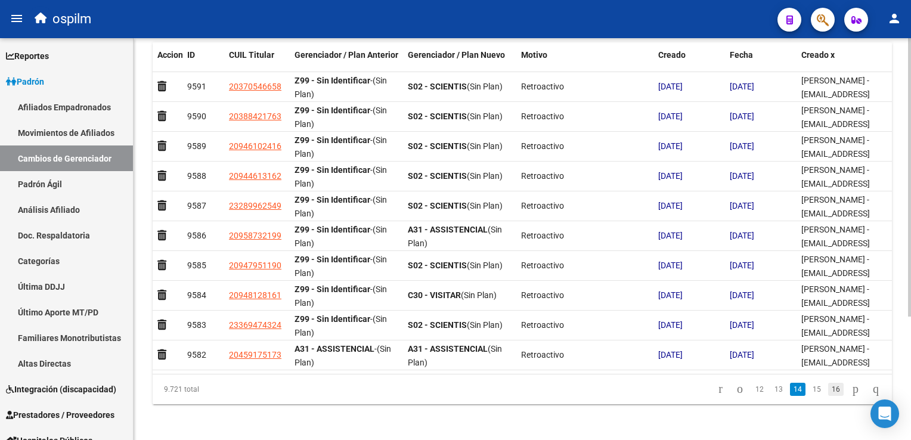
click at [829, 387] on link "16" at bounding box center [837, 389] width 16 height 13
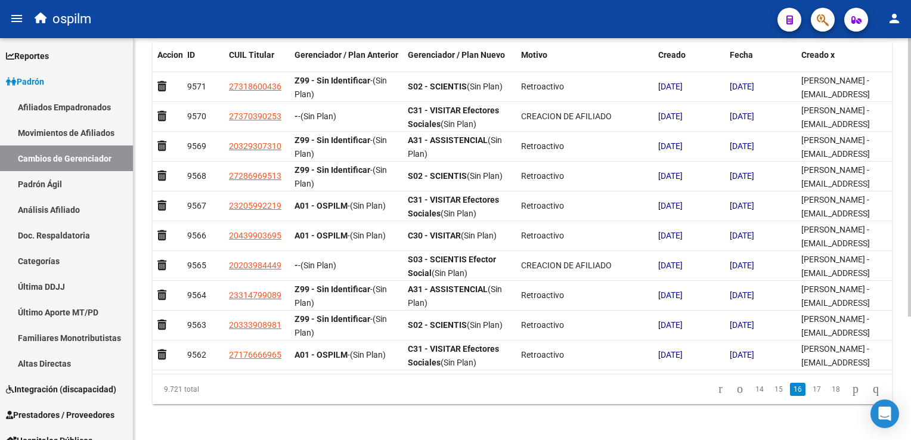
click at [735, 388] on icon "go to previous page" at bounding box center [740, 389] width 10 height 14
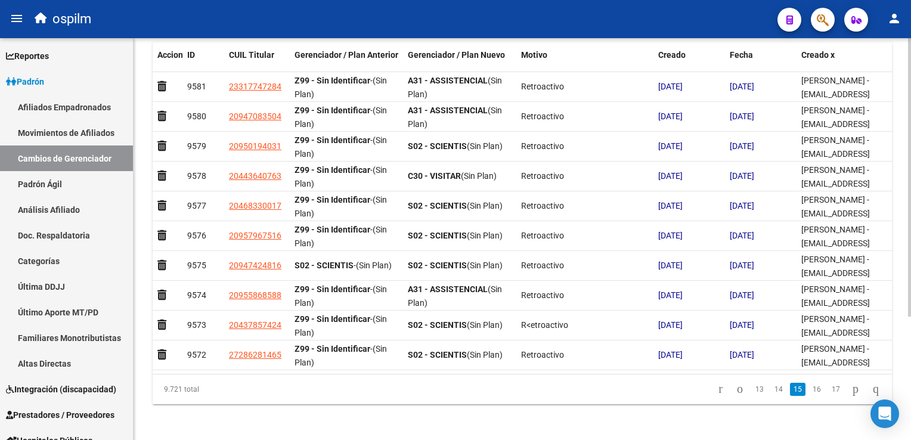
click at [735, 388] on icon "go to previous page" at bounding box center [740, 389] width 10 height 14
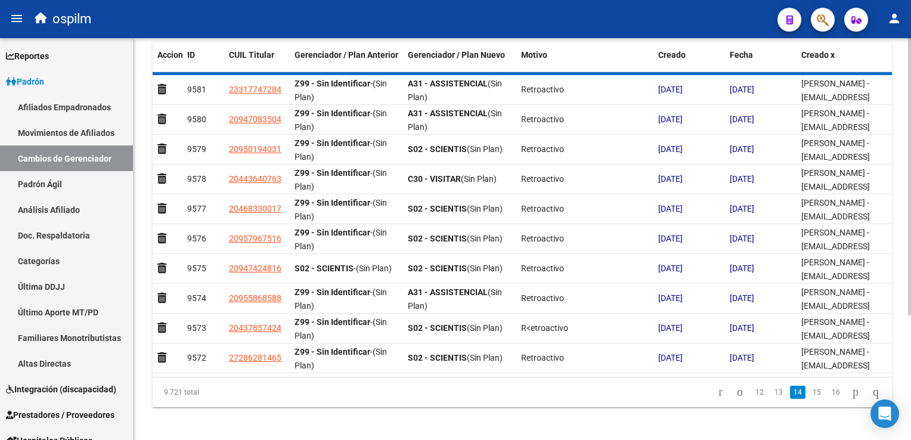
click at [731, 388] on div "9.721 total 12 13 14 15 16" at bounding box center [523, 393] width 740 height 30
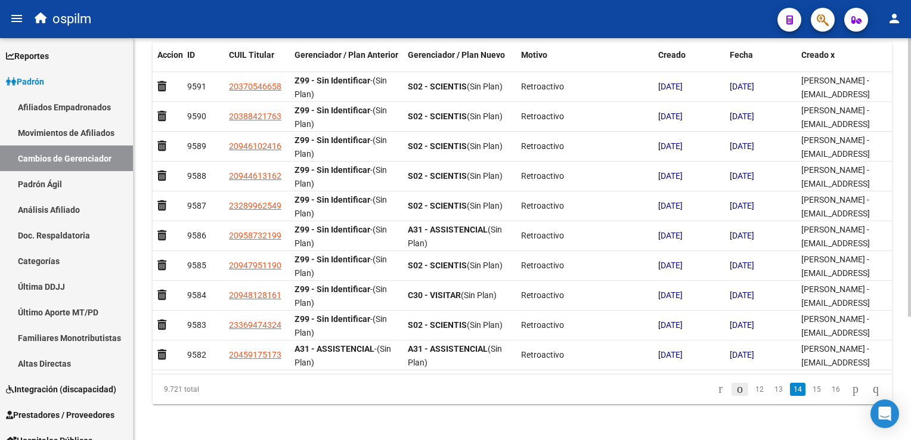
click at [735, 388] on icon "go to previous page" at bounding box center [740, 389] width 10 height 14
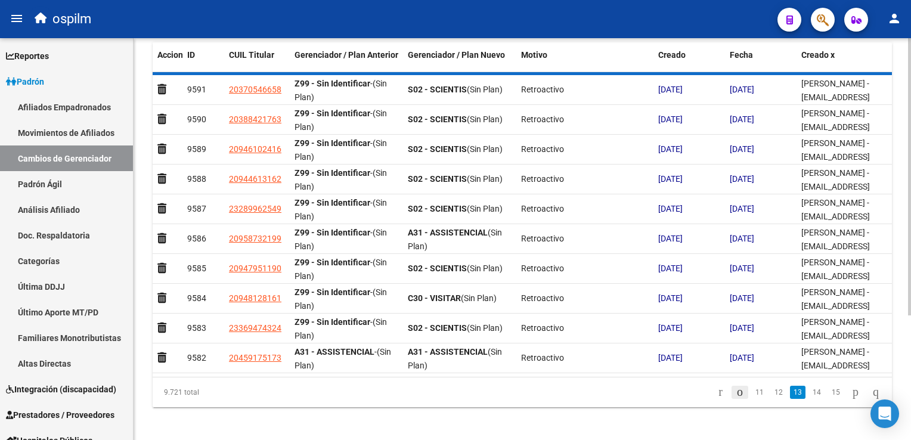
click at [731, 388] on div "9.721 total 11 12 13 14 15" at bounding box center [523, 393] width 740 height 30
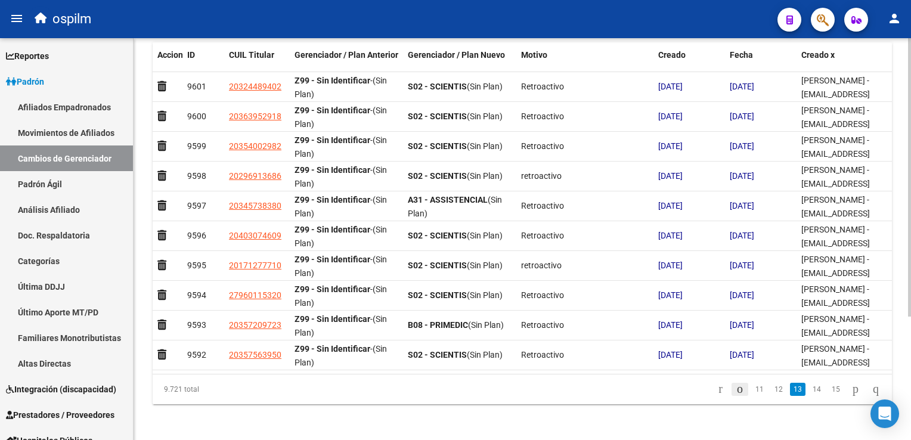
click at [735, 388] on icon "go to previous page" at bounding box center [740, 389] width 10 height 14
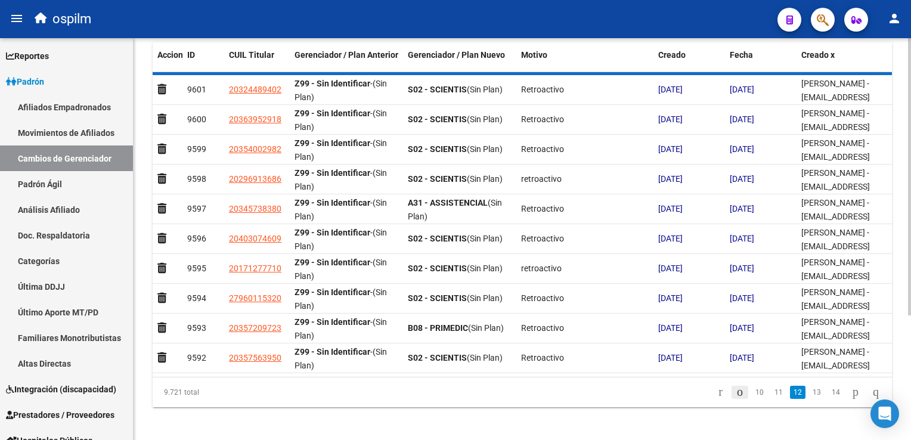
click at [731, 388] on div "9.721 total 10 11 12 13 14" at bounding box center [523, 393] width 740 height 30
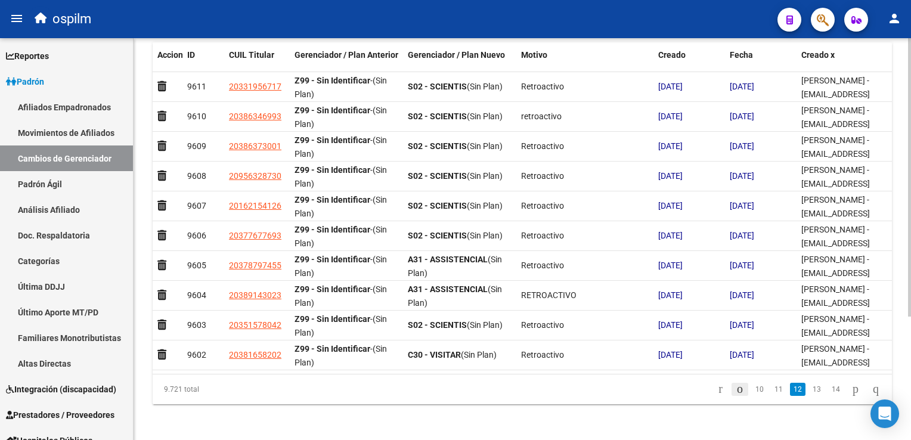
click at [735, 388] on icon "go to previous page" at bounding box center [740, 389] width 10 height 14
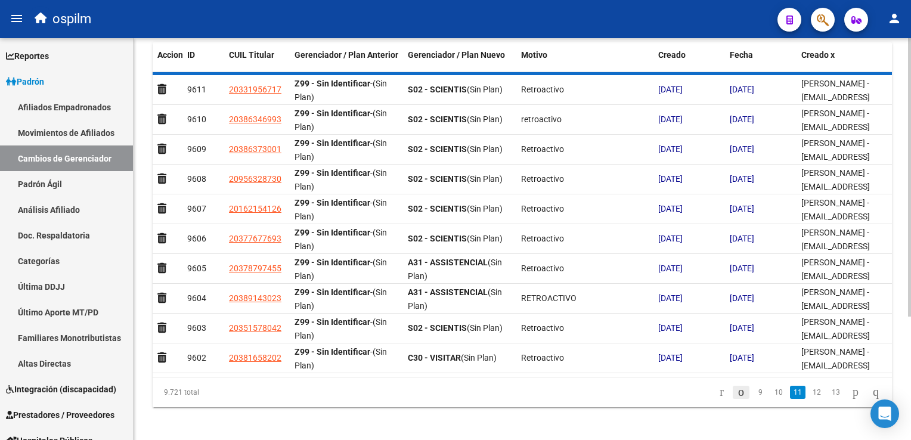
click at [731, 388] on div "9.721 total 9 10 11 12 13" at bounding box center [523, 393] width 740 height 30
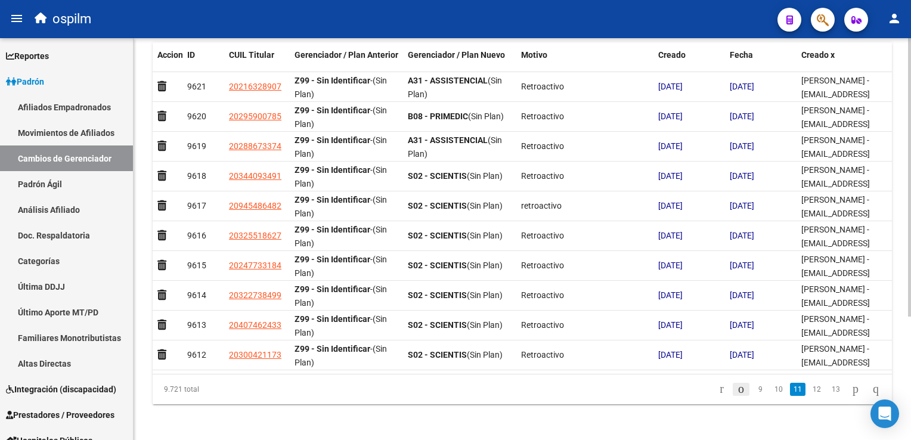
click at [737, 389] on icon "go to previous page" at bounding box center [742, 389] width 10 height 14
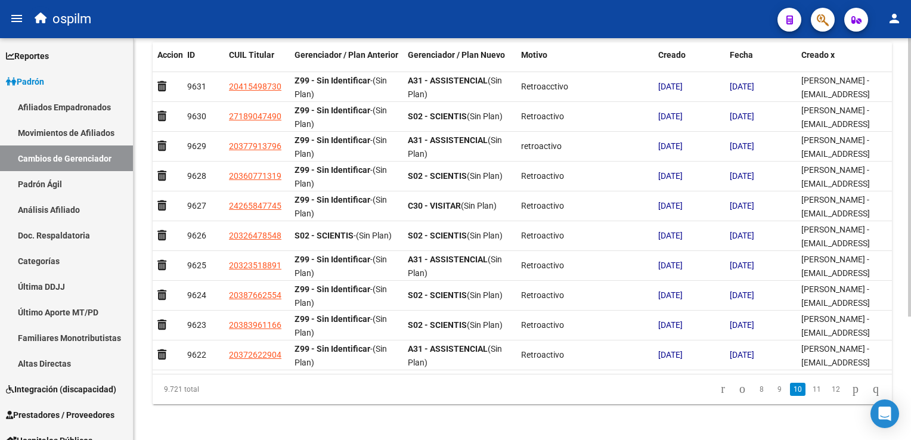
click at [738, 389] on icon "go to previous page" at bounding box center [743, 389] width 10 height 14
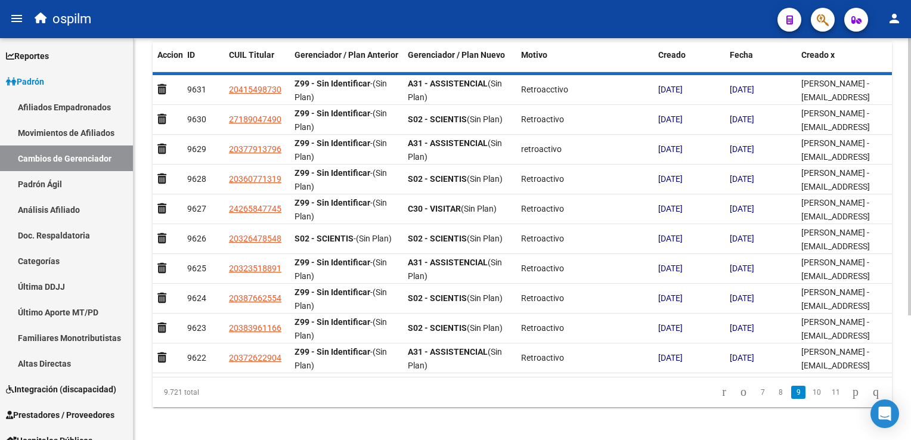
click at [726, 389] on div "9.721 total 7 8 9 10 11" at bounding box center [523, 393] width 740 height 30
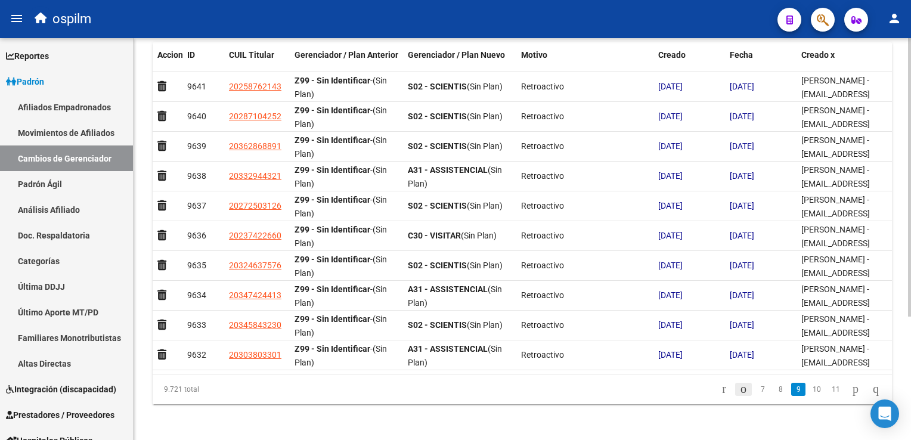
click at [739, 389] on icon "go to previous page" at bounding box center [744, 389] width 10 height 14
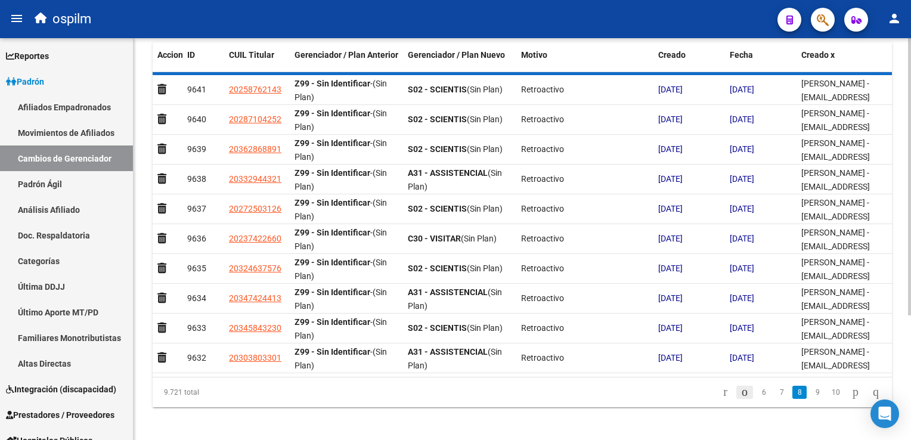
click at [726, 389] on div "9.721 total 6 7 8 9 10" at bounding box center [523, 393] width 740 height 30
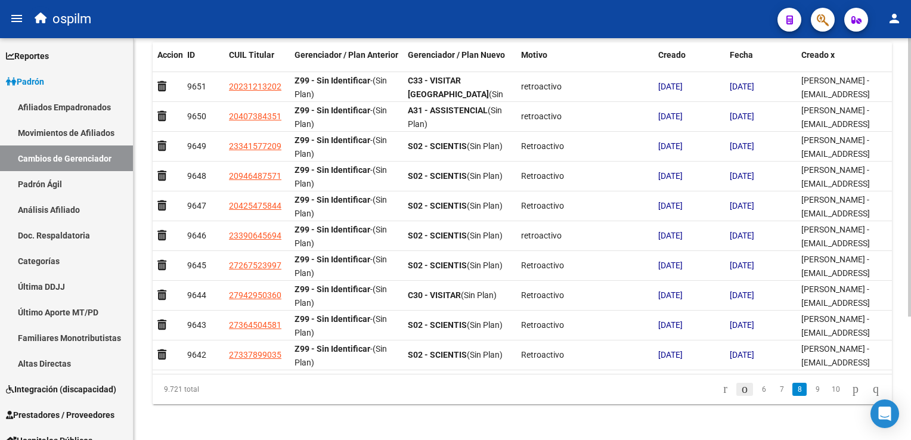
click at [740, 389] on icon "go to previous page" at bounding box center [745, 389] width 10 height 14
click at [726, 389] on div "9.721 total 6 7 8 9 10" at bounding box center [523, 390] width 740 height 30
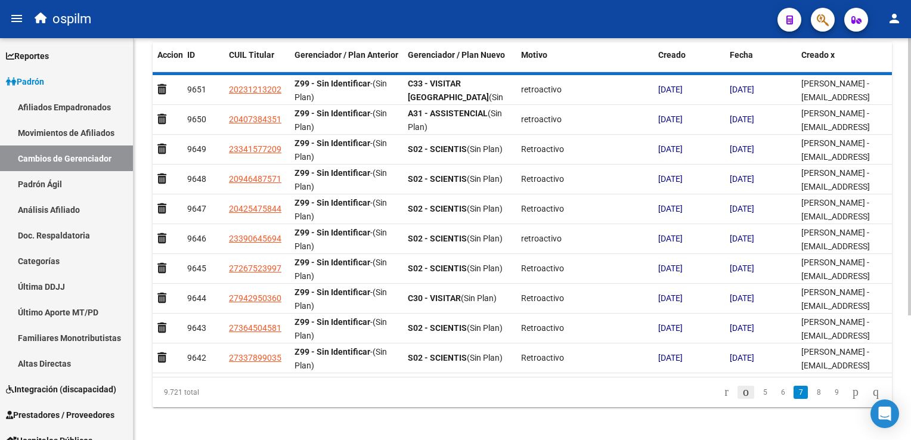
click at [726, 389] on div "9.721 total 5 6 7 8 9" at bounding box center [523, 393] width 740 height 30
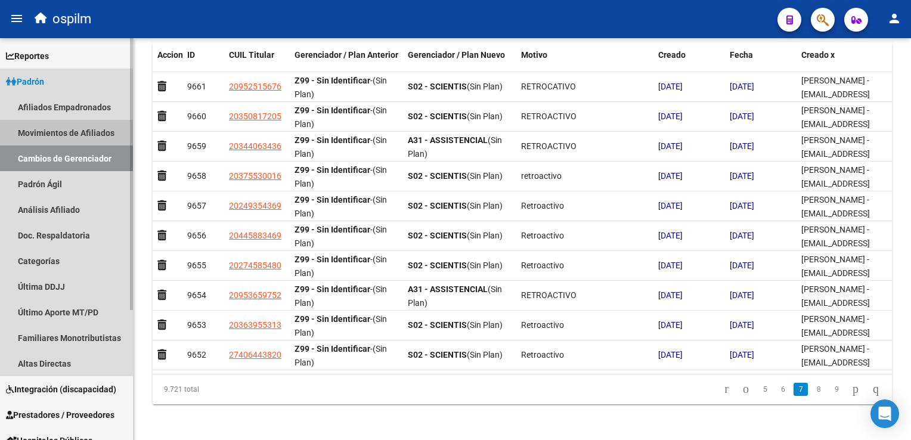
click at [51, 130] on link "Movimientos de Afiliados" at bounding box center [66, 133] width 133 height 26
